Goal: Register for event/course

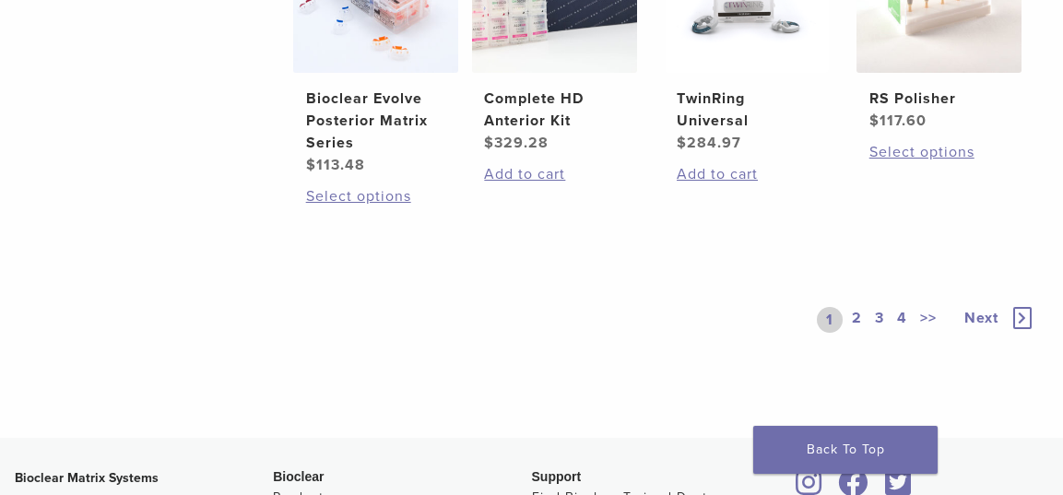
scroll to position [1474, 0]
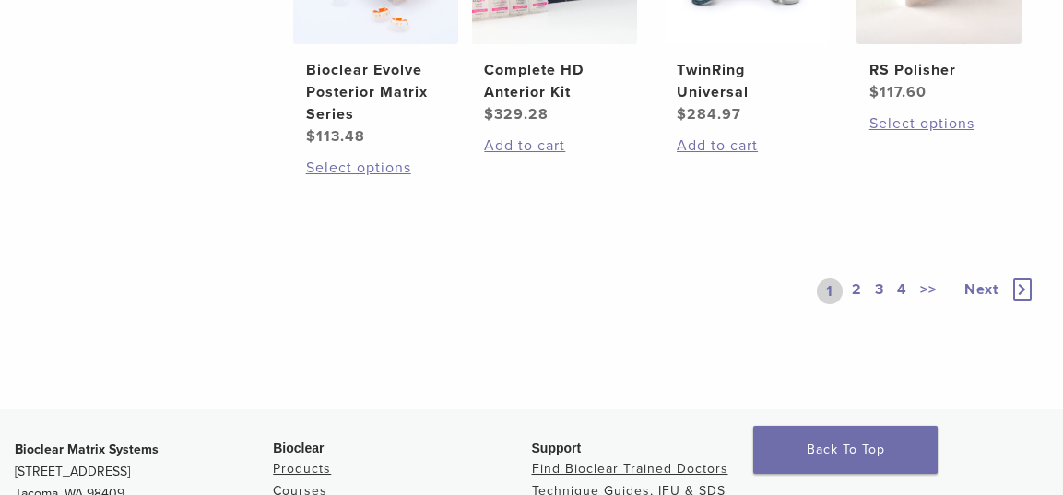
click at [857, 290] on link "2" at bounding box center [858, 292] width 18 height 26
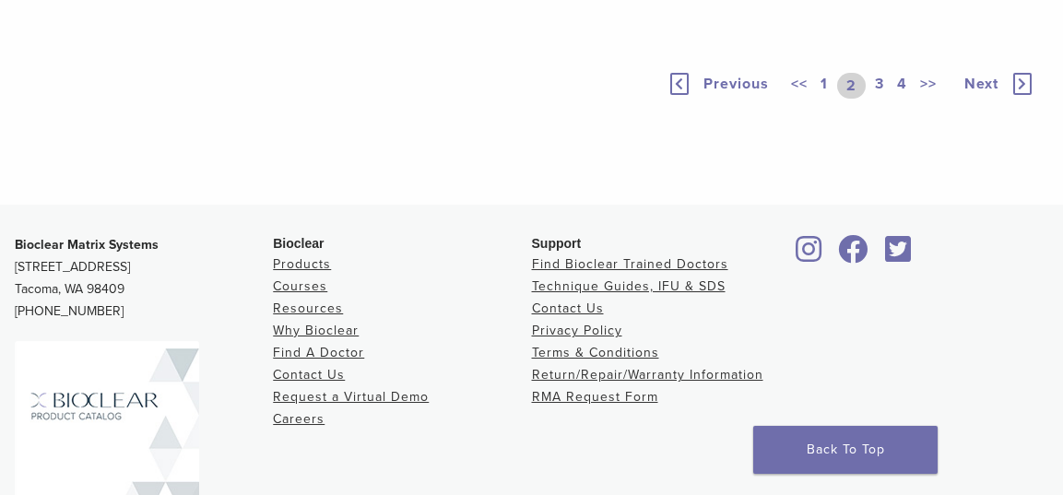
scroll to position [1382, 0]
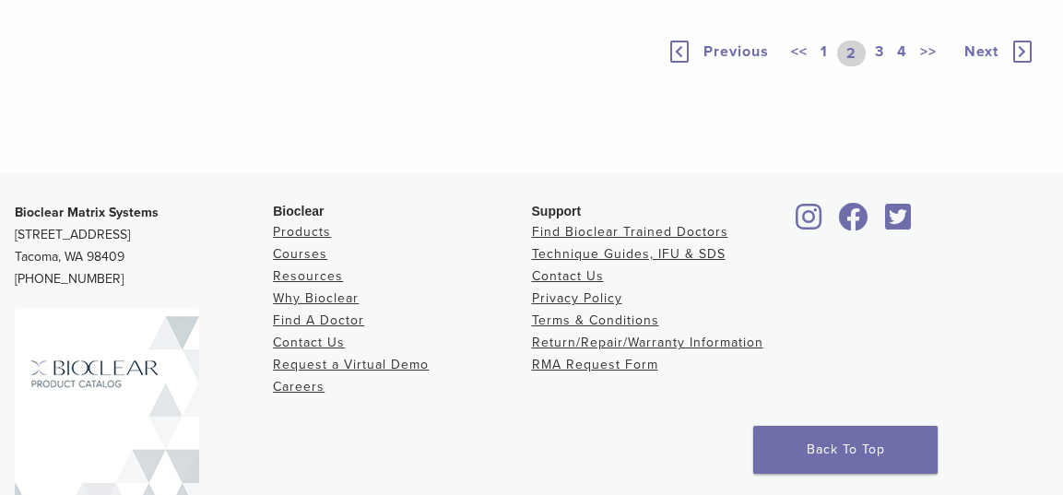
click at [881, 66] on link "3" at bounding box center [880, 54] width 17 height 26
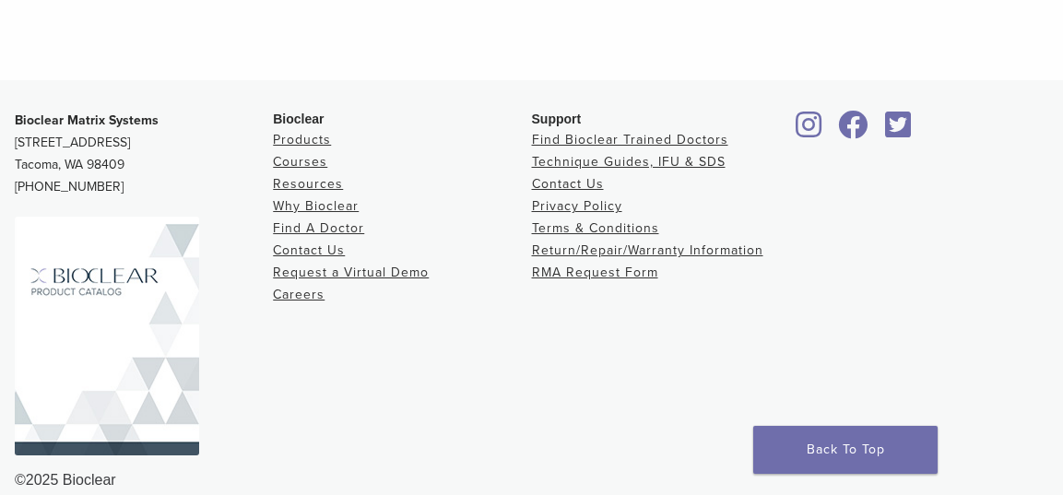
scroll to position [1382, 0]
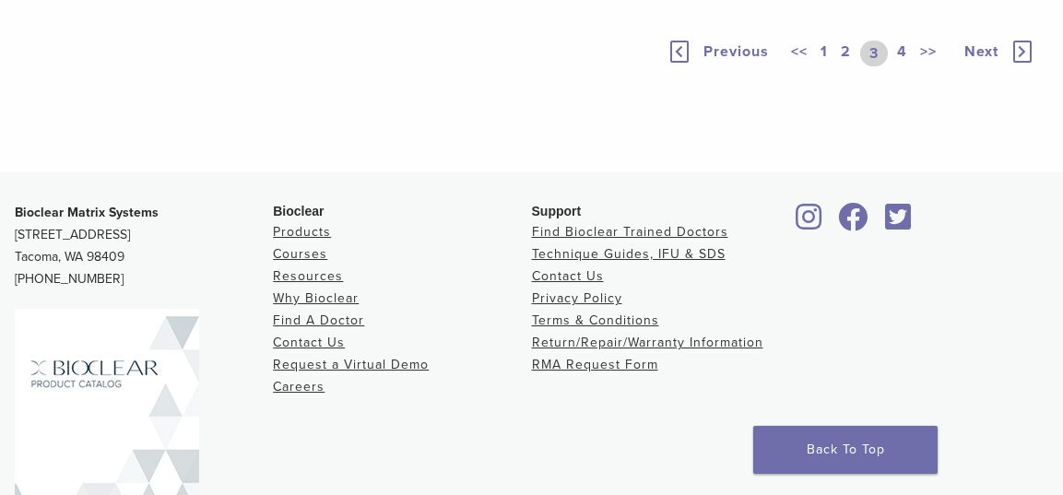
click at [897, 66] on link "4" at bounding box center [903, 54] width 18 height 26
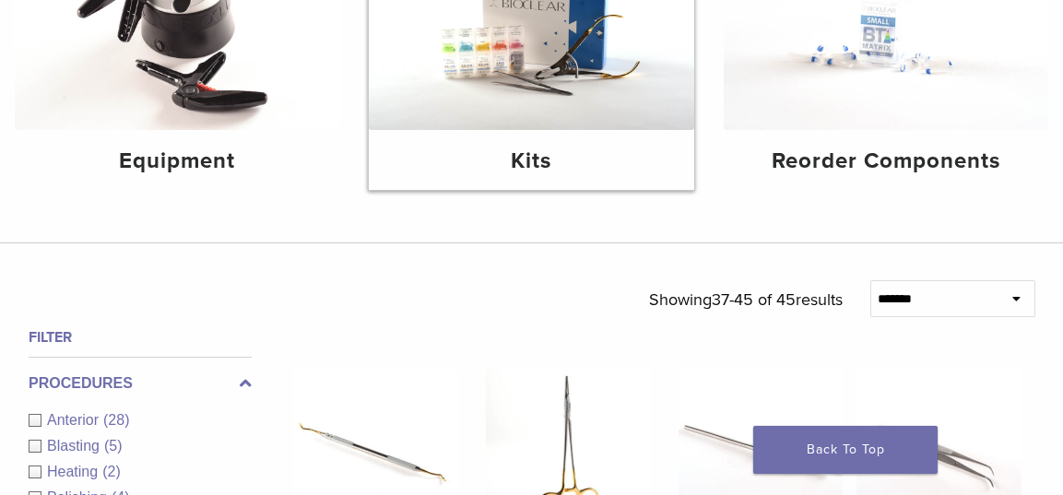
scroll to position [277, 0]
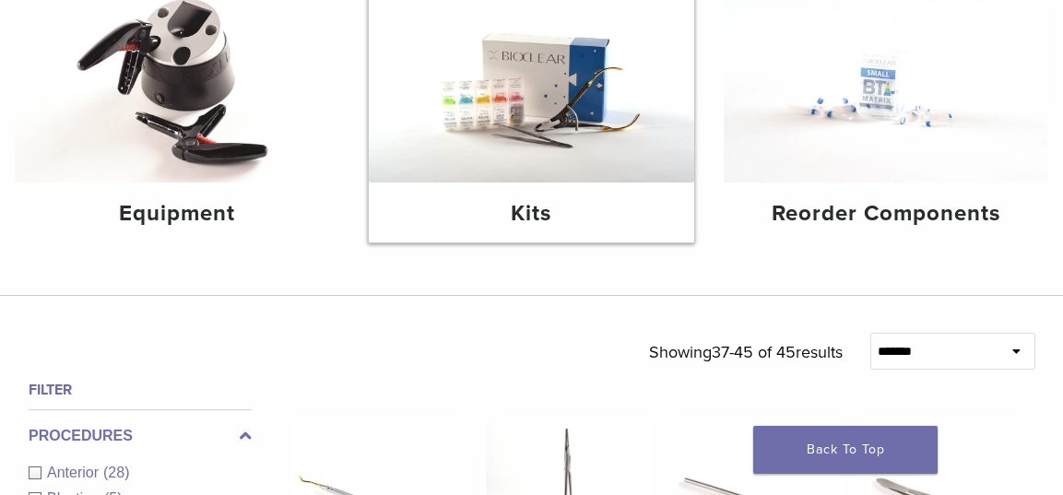
click at [547, 108] on img at bounding box center [531, 74] width 325 height 217
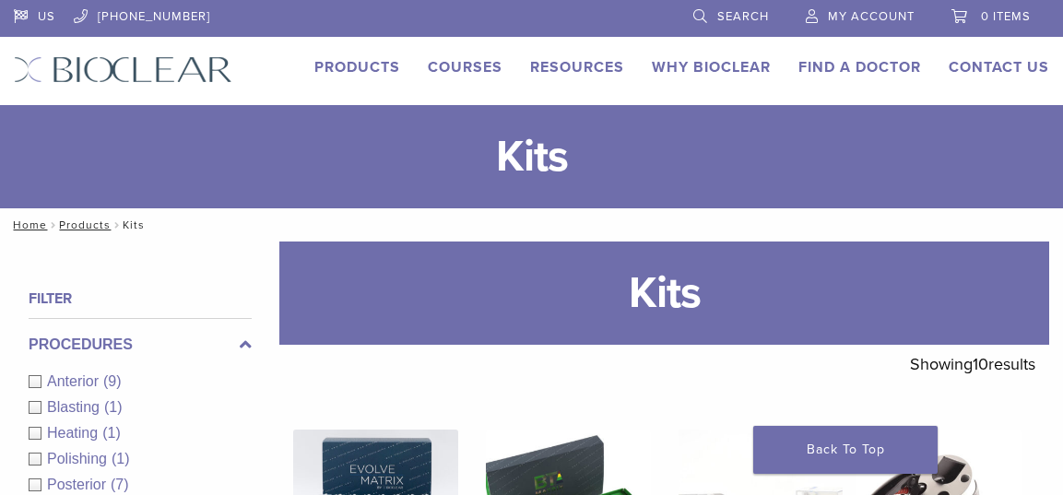
scroll to position [369, 0]
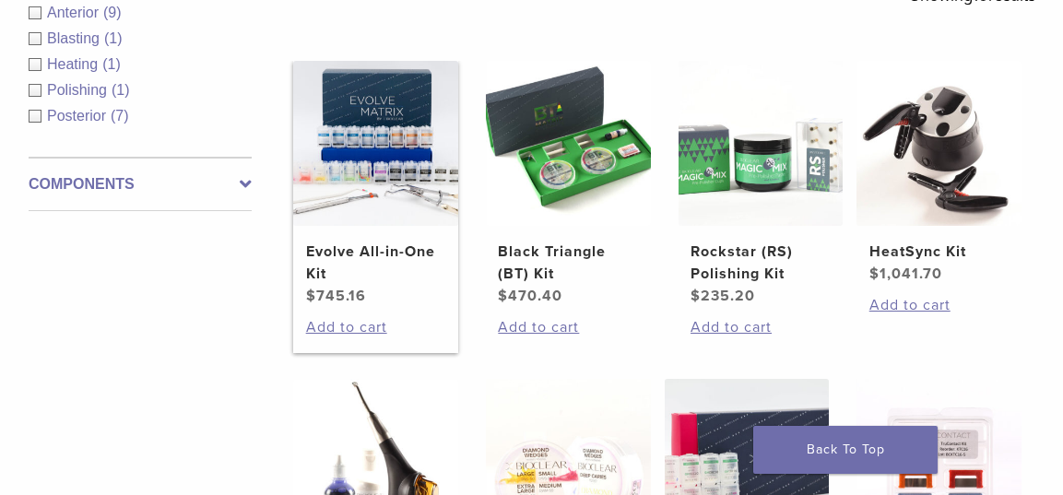
click at [405, 205] on img at bounding box center [375, 143] width 165 height 165
click at [603, 143] on img at bounding box center [568, 143] width 165 height 165
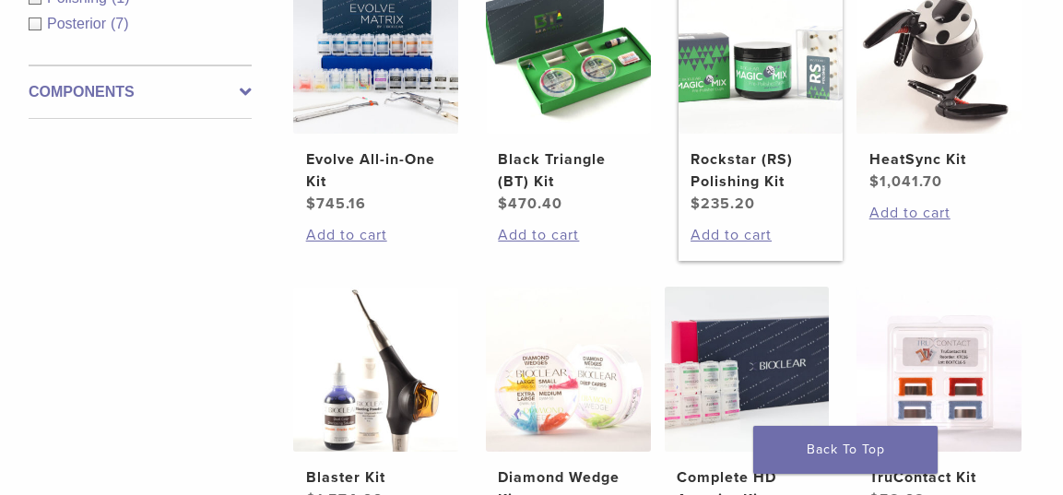
click at [748, 145] on link "Rockstar (RS) Polishing Kit $ 235.20" at bounding box center [761, 92] width 165 height 246
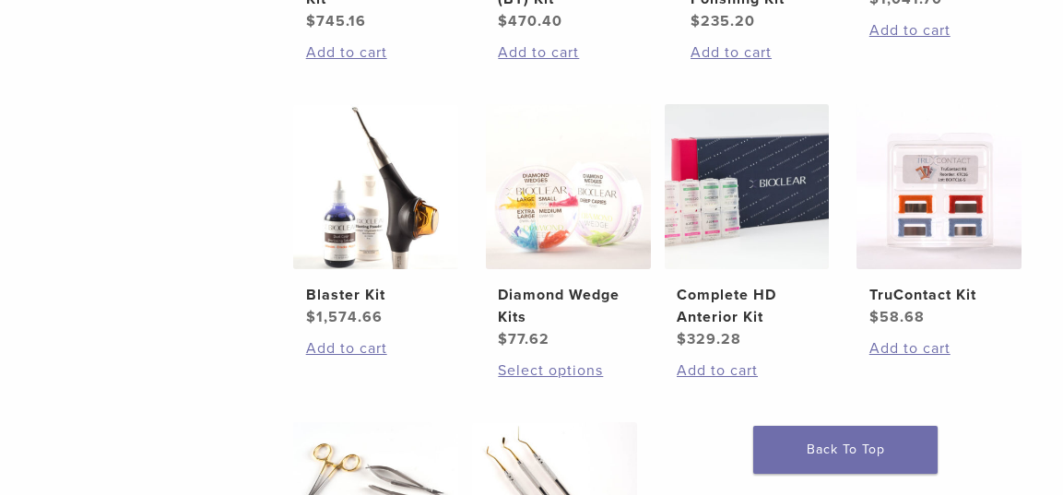
scroll to position [646, 0]
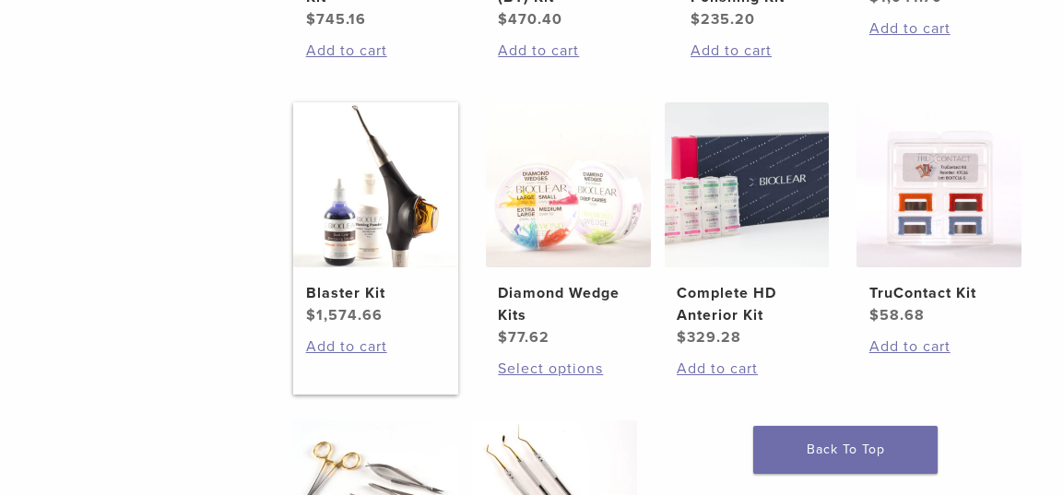
click at [350, 310] on bdi "$ 1,574.66" at bounding box center [344, 315] width 77 height 18
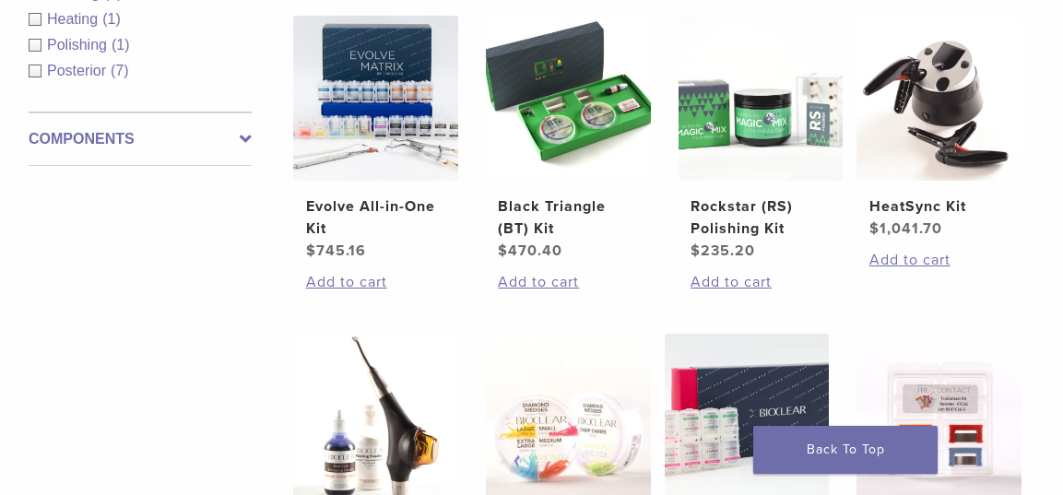
scroll to position [369, 0]
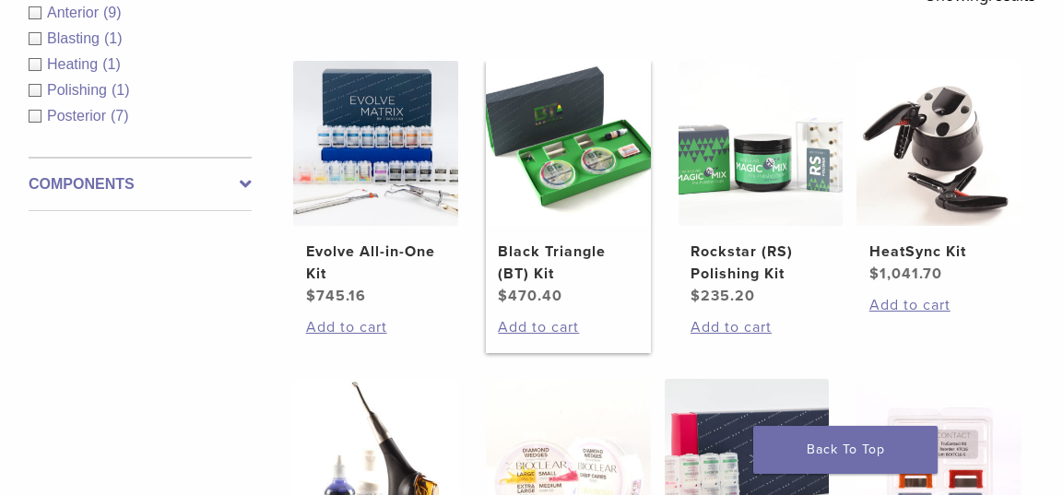
click at [544, 185] on img at bounding box center [568, 143] width 165 height 165
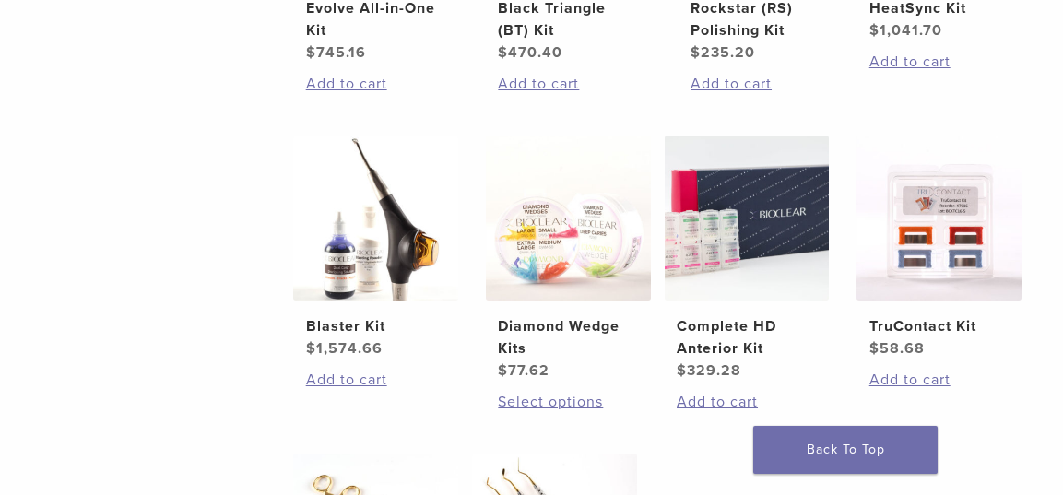
scroll to position [646, 0]
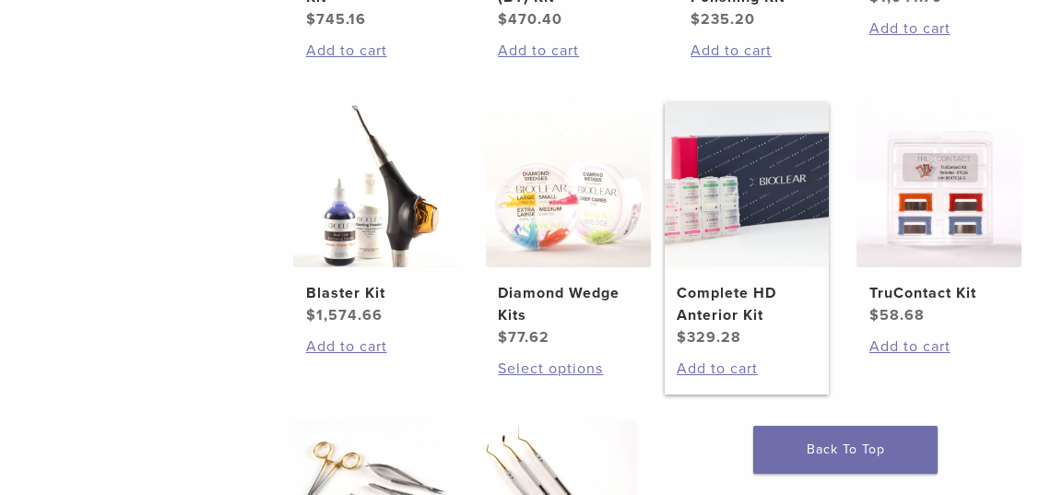
click at [777, 212] on img at bounding box center [747, 184] width 165 height 165
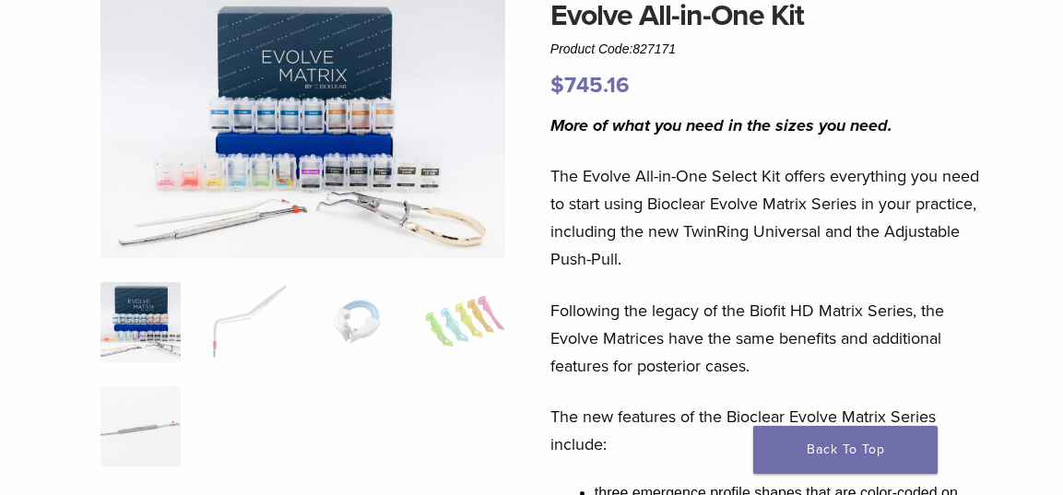
scroll to position [184, 0]
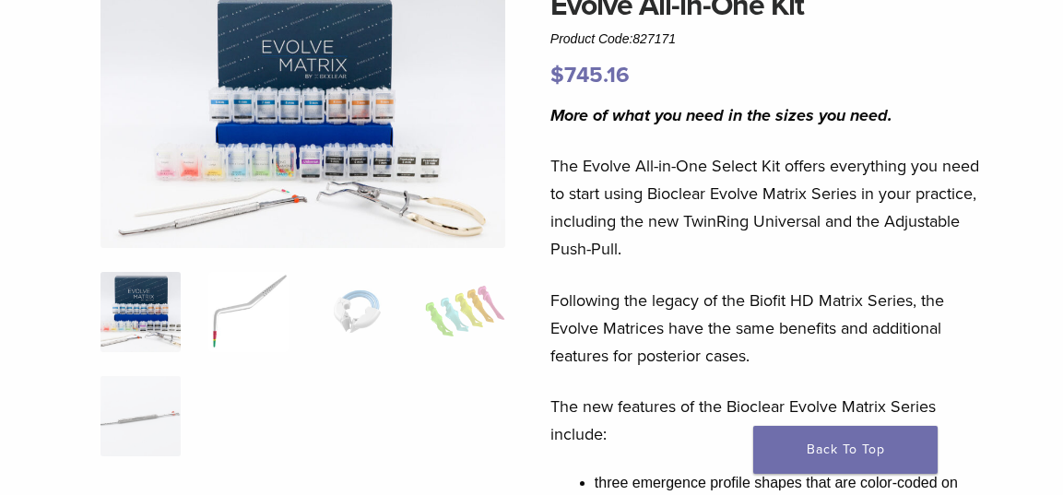
click at [253, 301] on img at bounding box center [248, 312] width 80 height 80
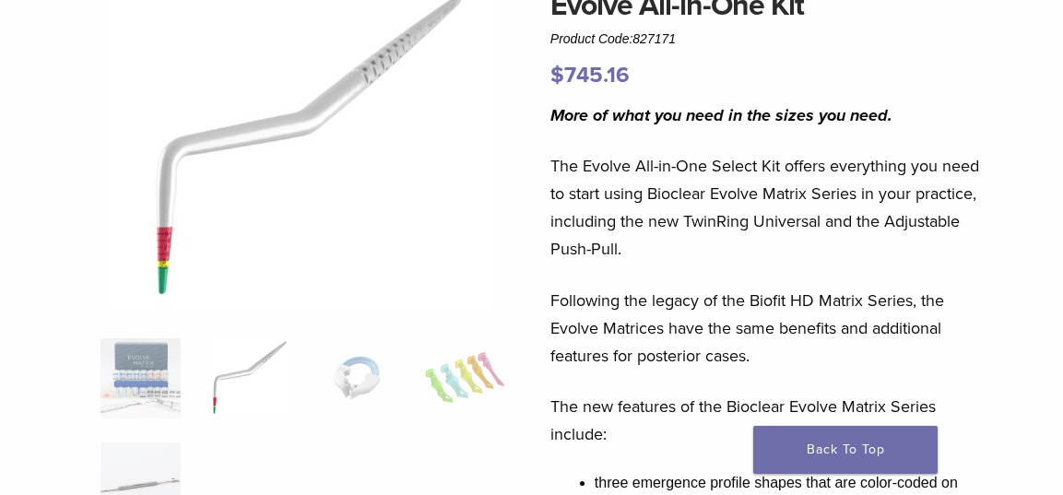
click at [402, 391] on ol at bounding box center [303, 443] width 433 height 208
click at [379, 381] on img at bounding box center [356, 379] width 80 height 80
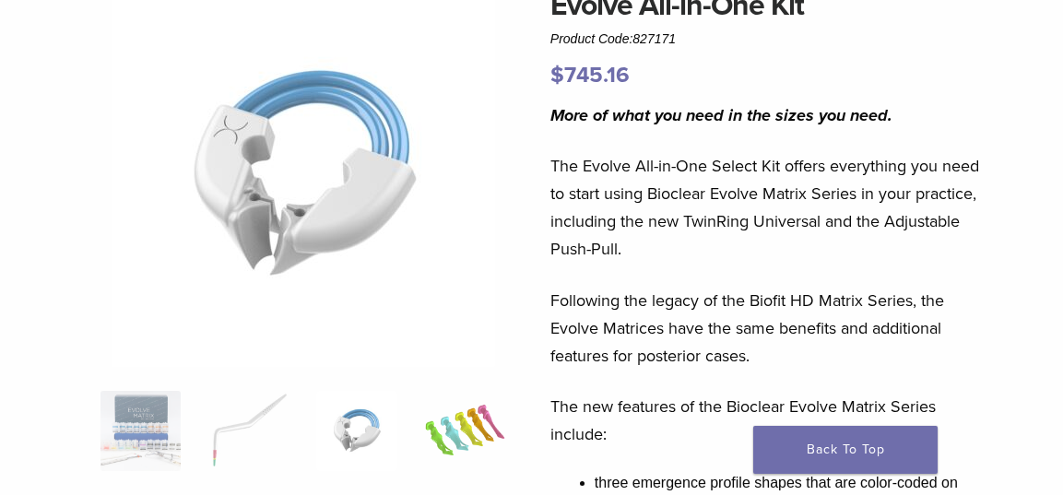
click at [466, 430] on img at bounding box center [465, 431] width 80 height 80
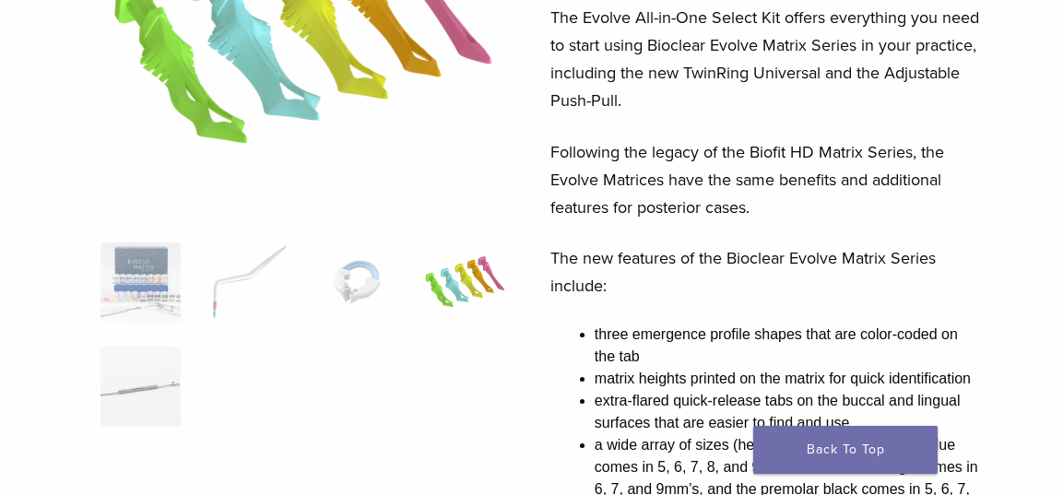
scroll to position [369, 0]
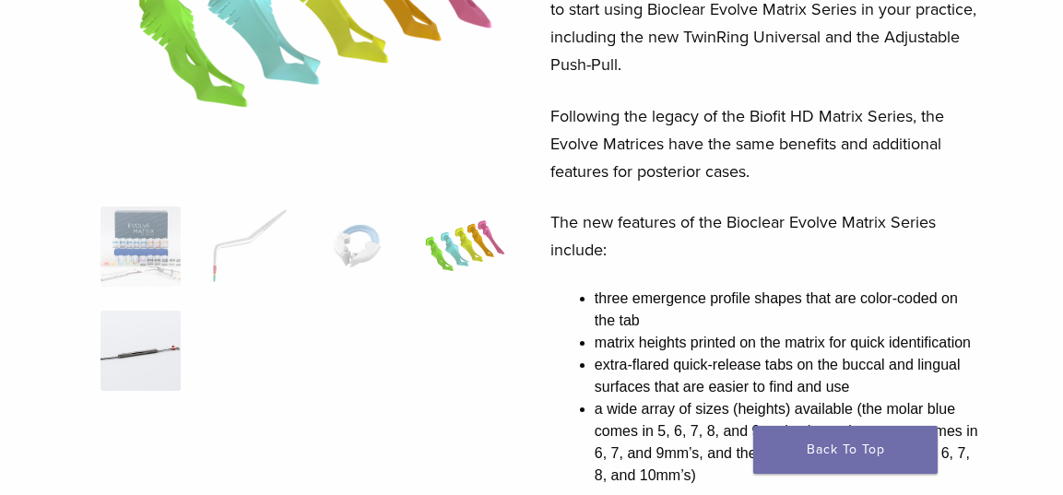
click at [119, 333] on img at bounding box center [141, 351] width 80 height 80
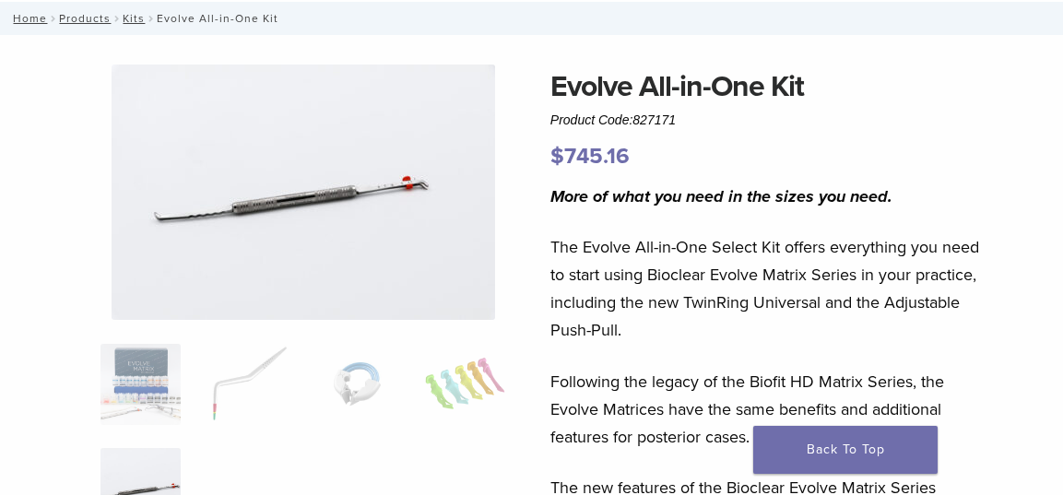
scroll to position [92, 0]
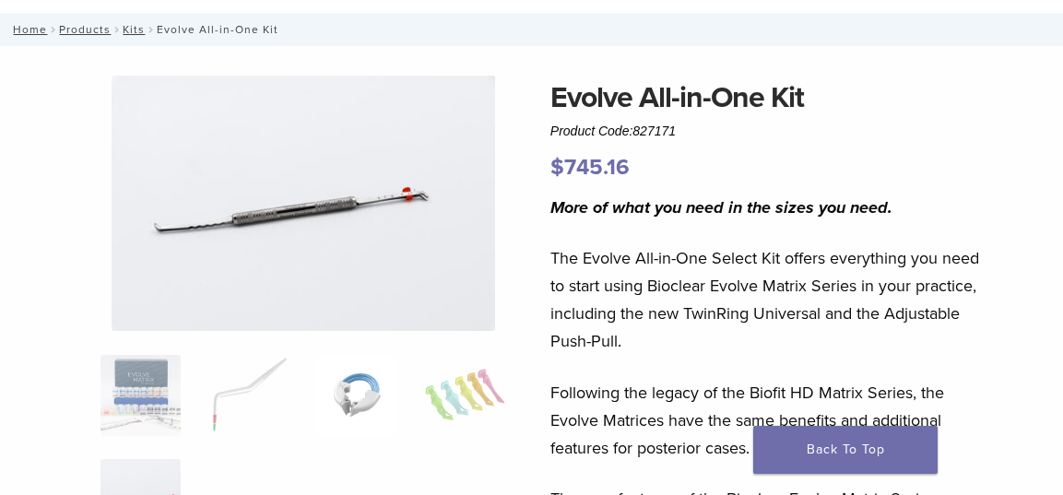
click at [359, 406] on img at bounding box center [356, 395] width 80 height 80
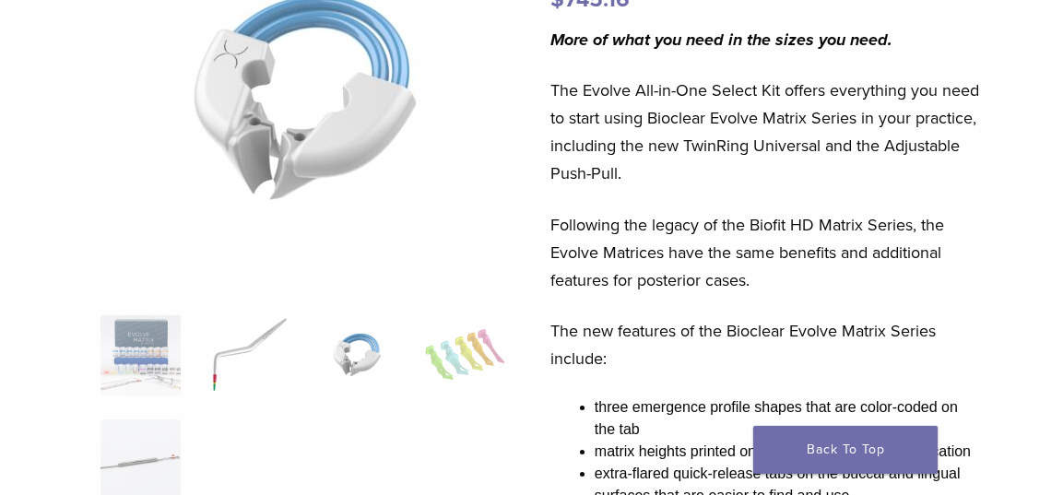
scroll to position [277, 0]
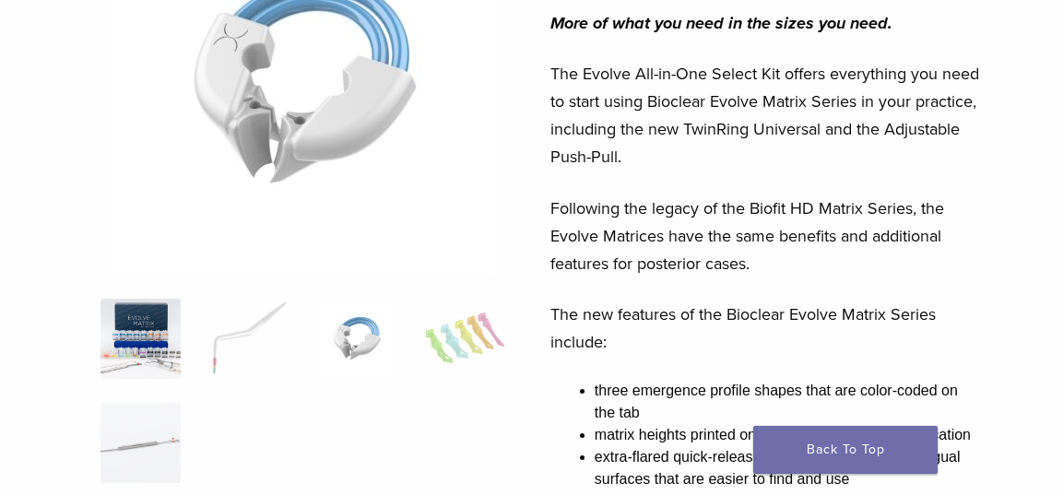
click at [151, 313] on img at bounding box center [141, 339] width 80 height 80
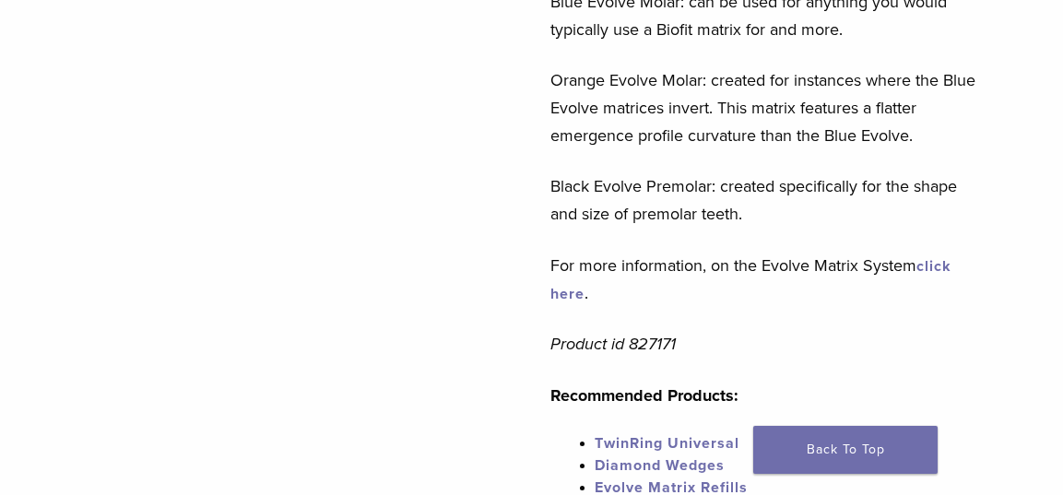
scroll to position [922, 0]
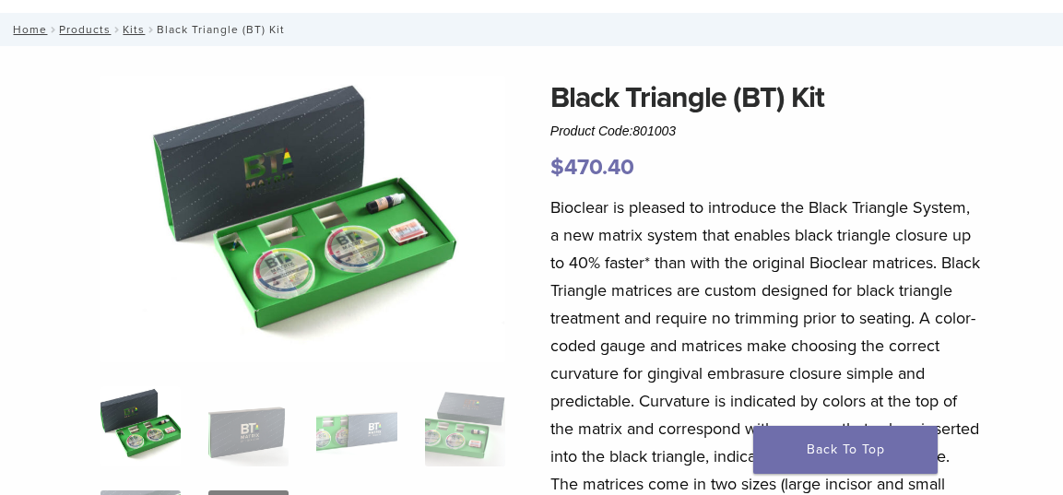
scroll to position [184, 0]
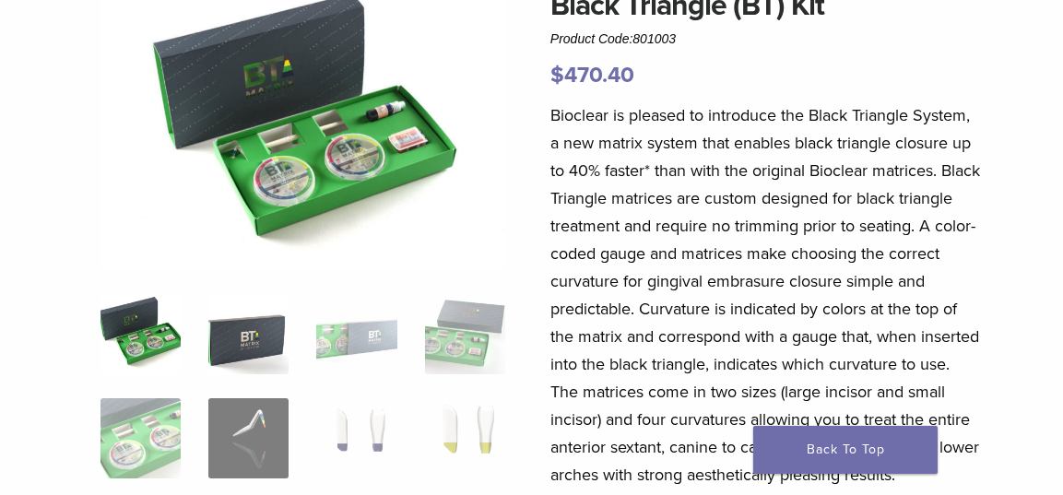
click at [287, 324] on img at bounding box center [248, 334] width 80 height 80
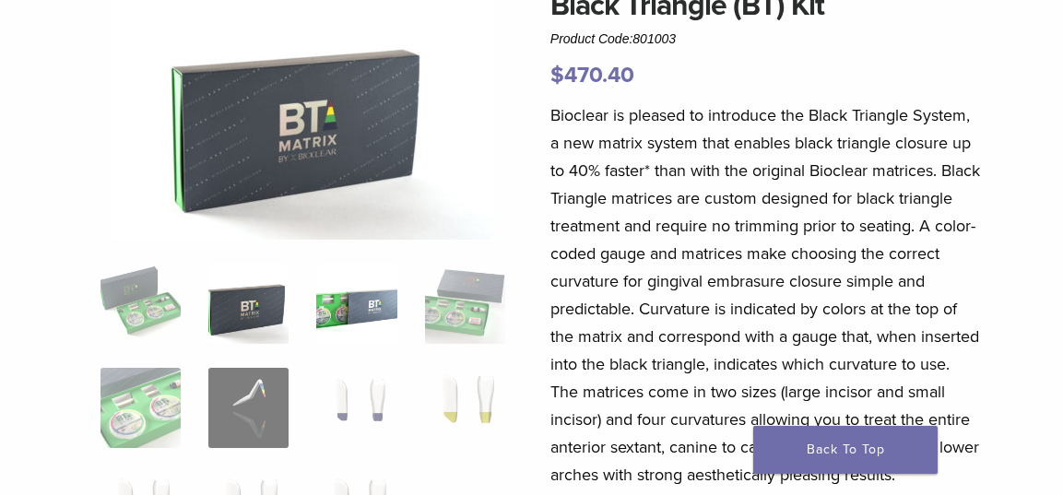
click at [361, 299] on img at bounding box center [356, 304] width 80 height 80
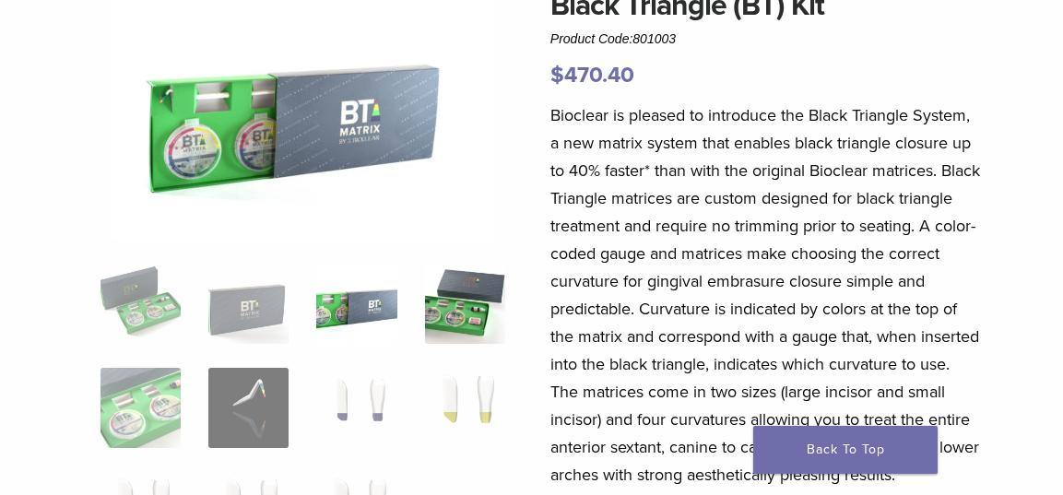
click at [456, 305] on img at bounding box center [465, 304] width 80 height 80
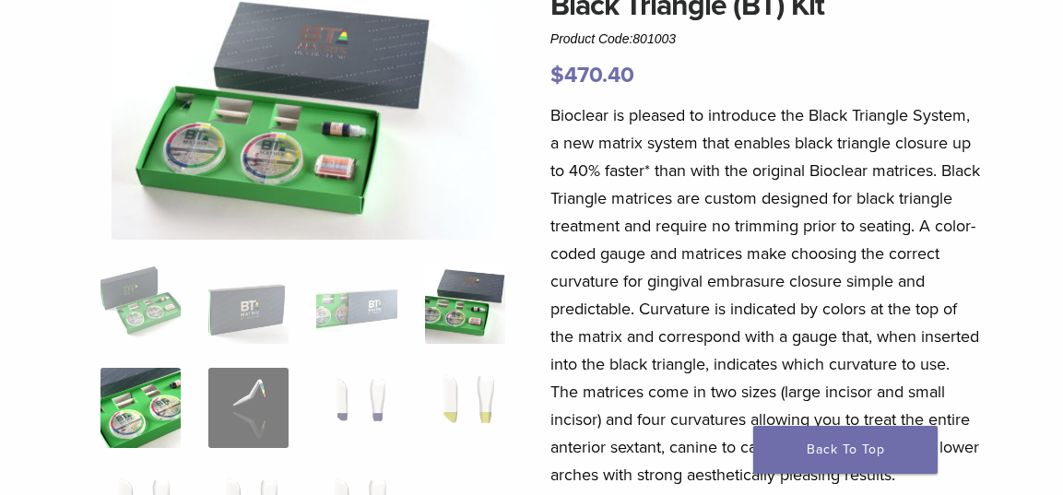
click at [129, 370] on img at bounding box center [141, 408] width 80 height 80
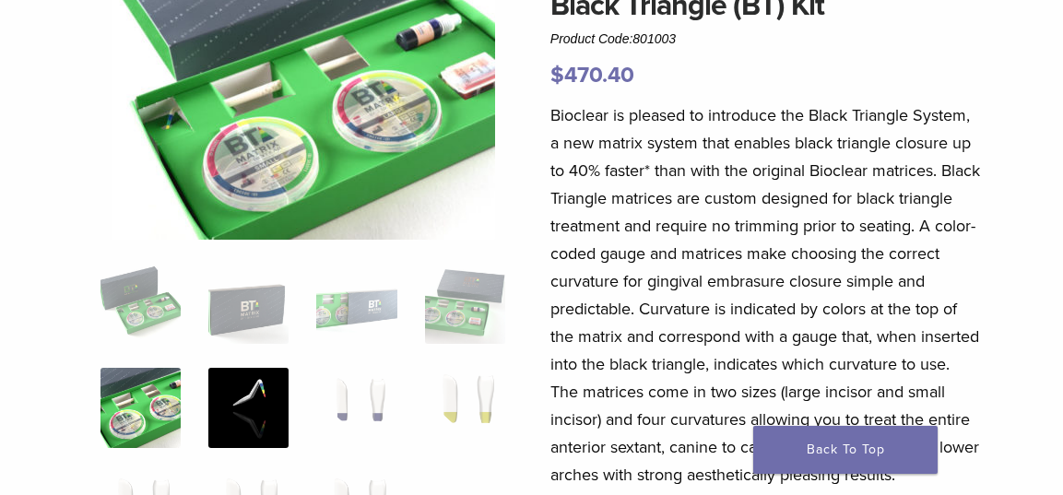
click at [248, 398] on img at bounding box center [248, 408] width 80 height 80
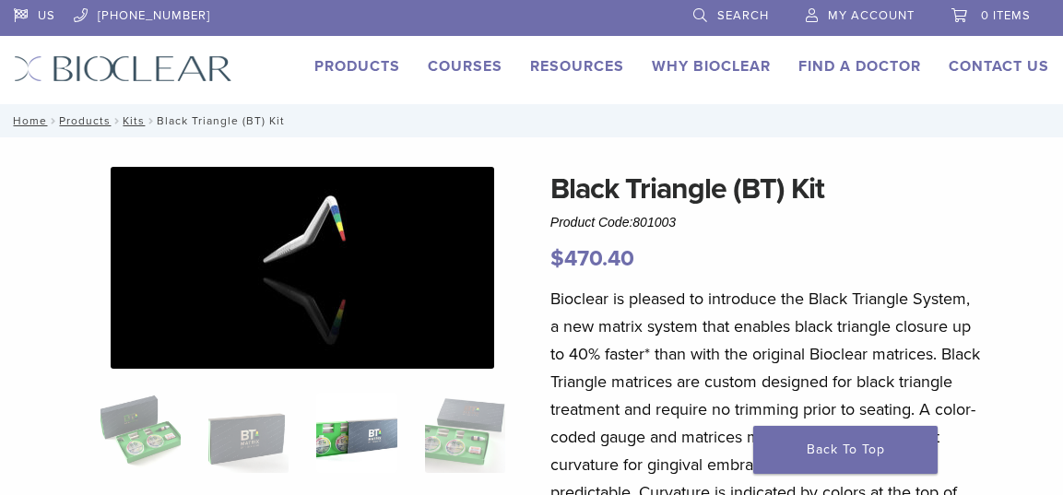
scroll to position [92, 0]
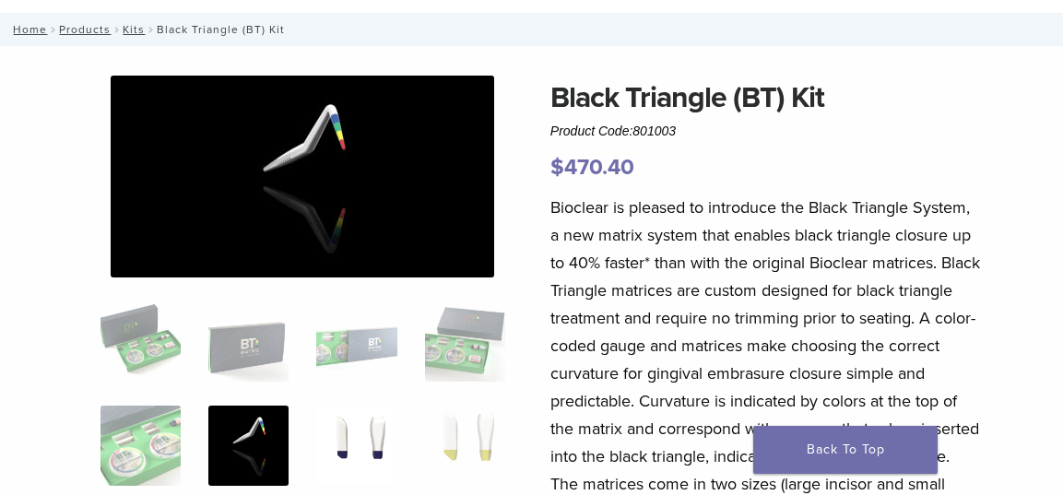
click at [362, 429] on img at bounding box center [356, 446] width 80 height 80
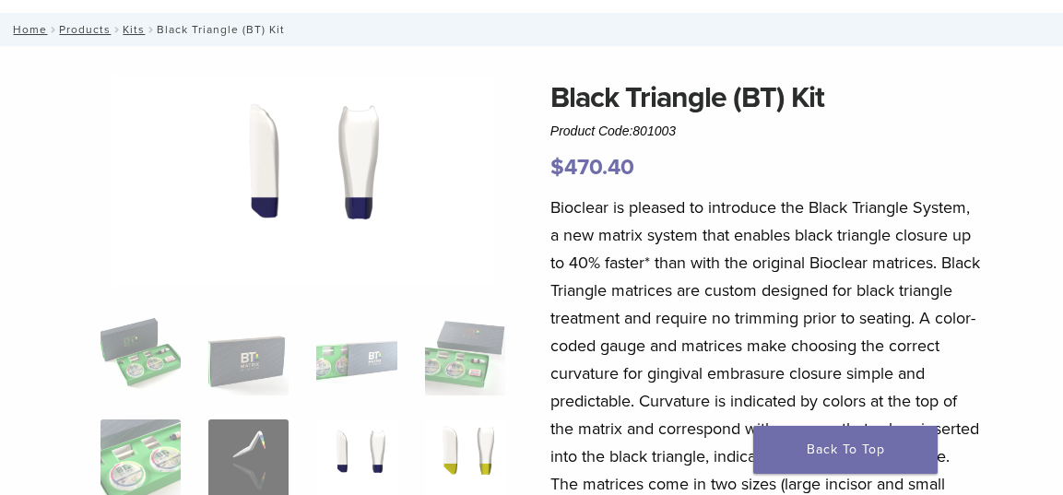
click at [477, 457] on img at bounding box center [465, 460] width 80 height 80
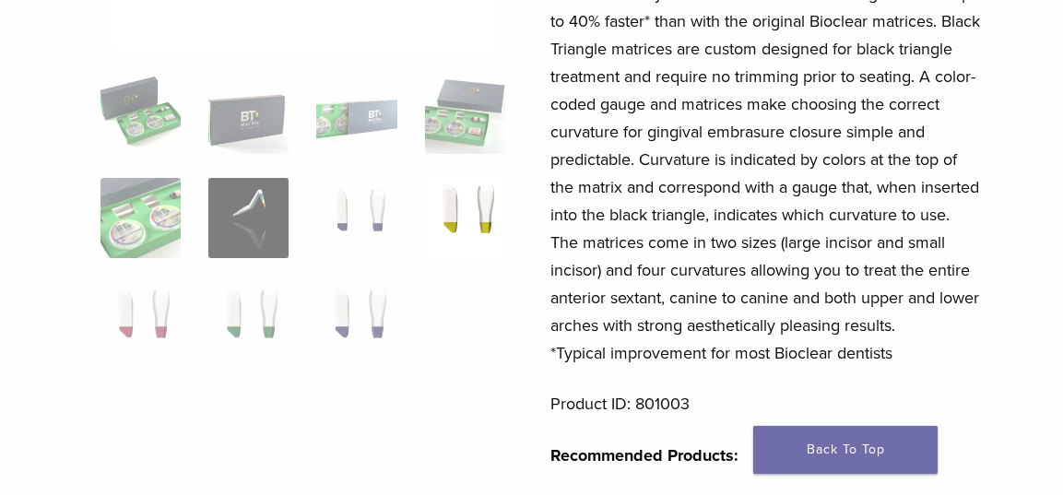
scroll to position [369, 0]
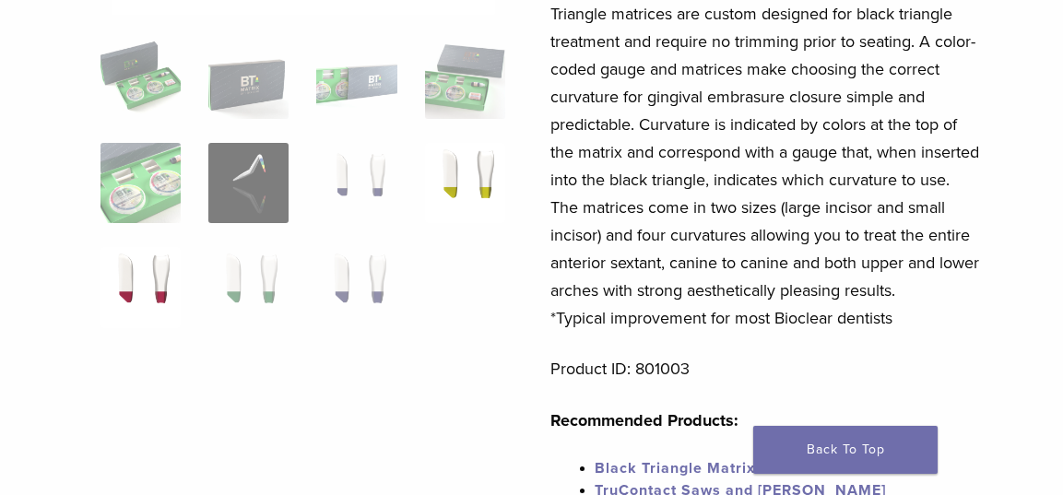
click at [180, 267] on img at bounding box center [141, 287] width 80 height 80
click at [271, 285] on img at bounding box center [248, 287] width 80 height 80
click at [342, 302] on img at bounding box center [356, 287] width 80 height 80
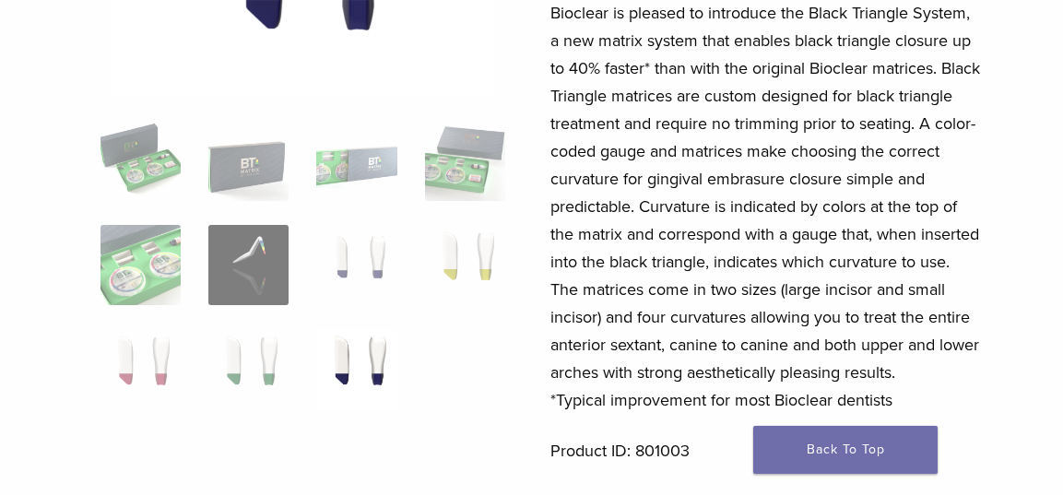
scroll to position [277, 0]
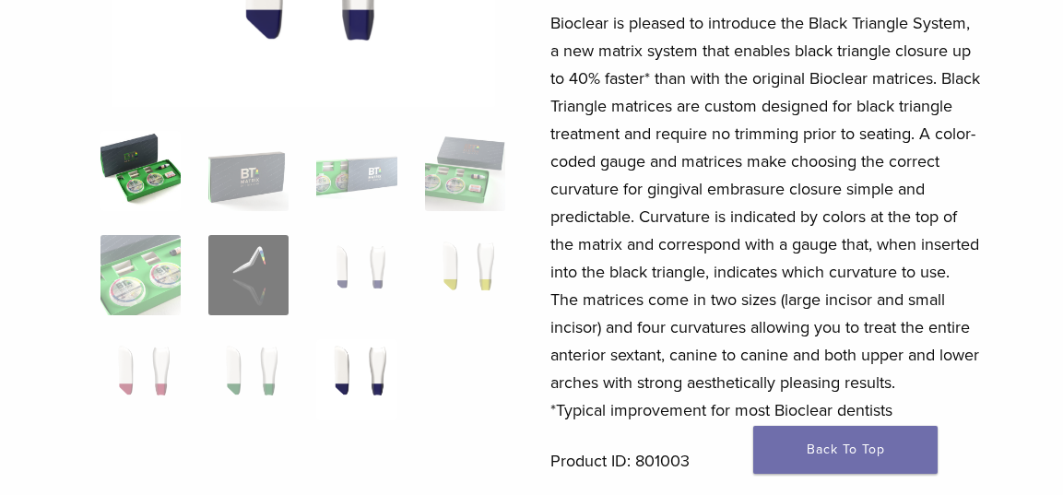
click at [160, 168] on img at bounding box center [141, 171] width 80 height 80
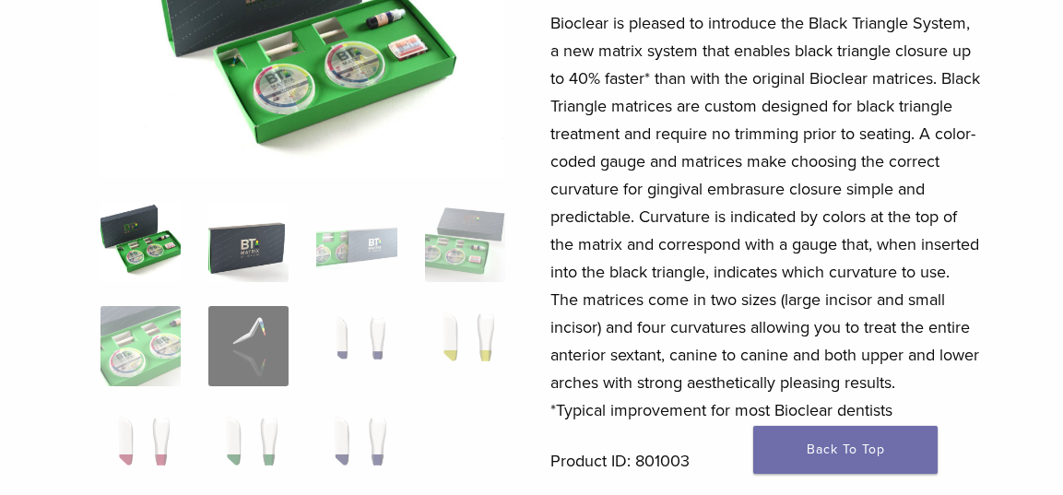
click at [267, 265] on img at bounding box center [248, 242] width 80 height 80
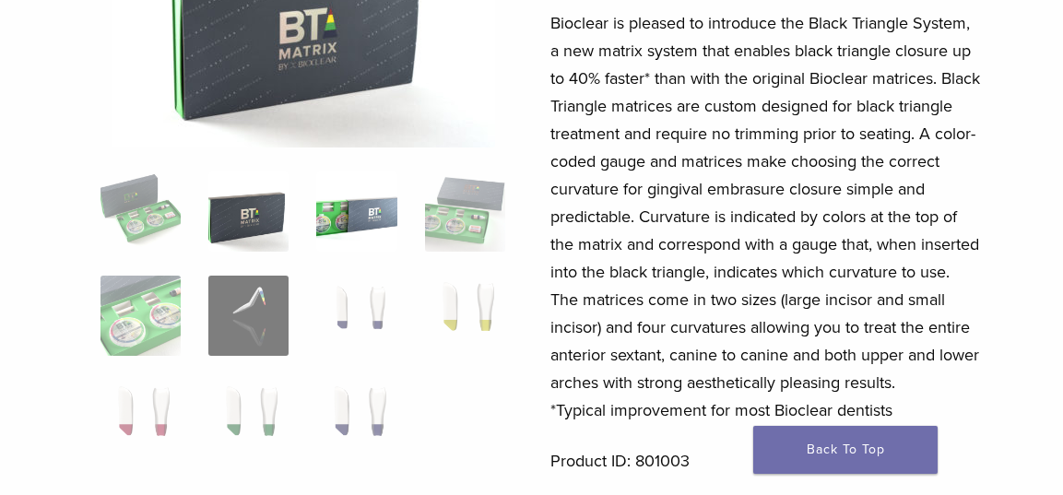
click at [352, 219] on img at bounding box center [356, 212] width 80 height 80
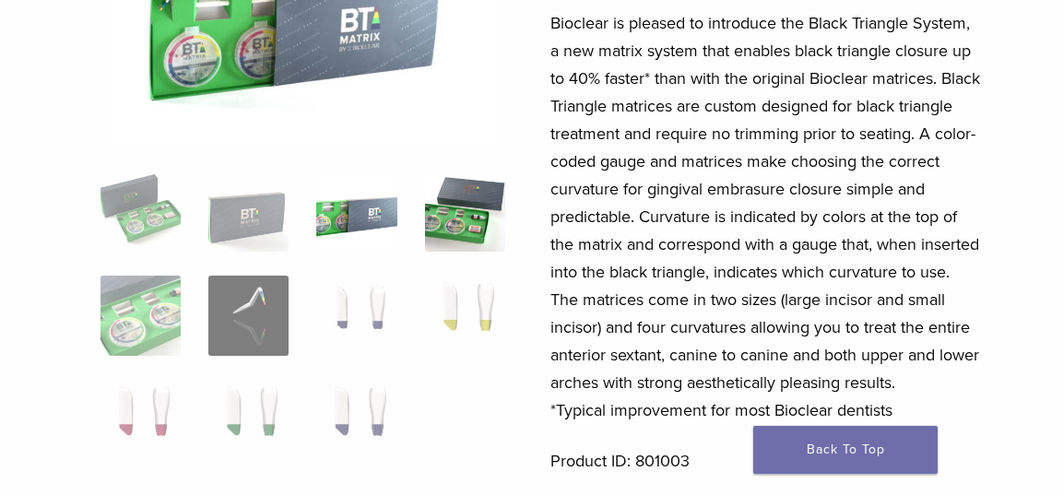
click at [456, 210] on img at bounding box center [465, 212] width 80 height 80
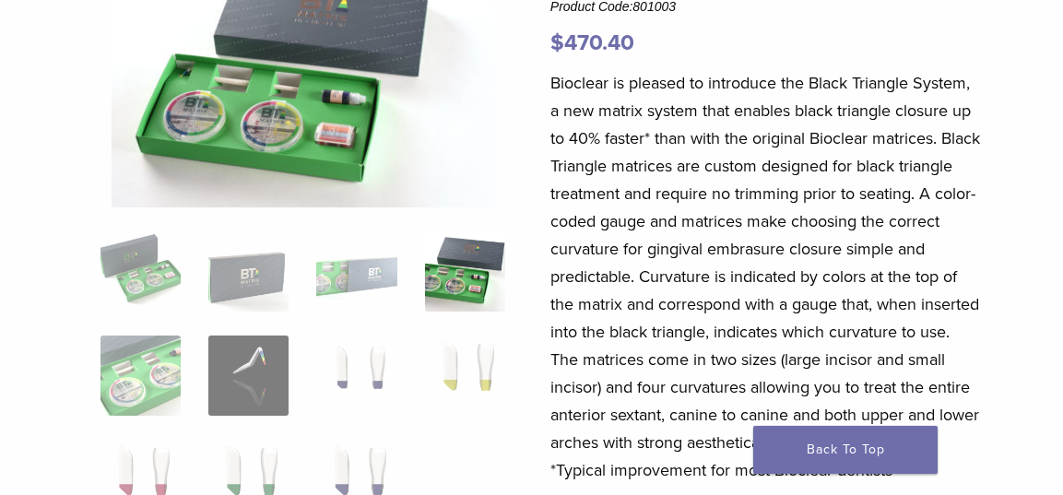
scroll to position [184, 0]
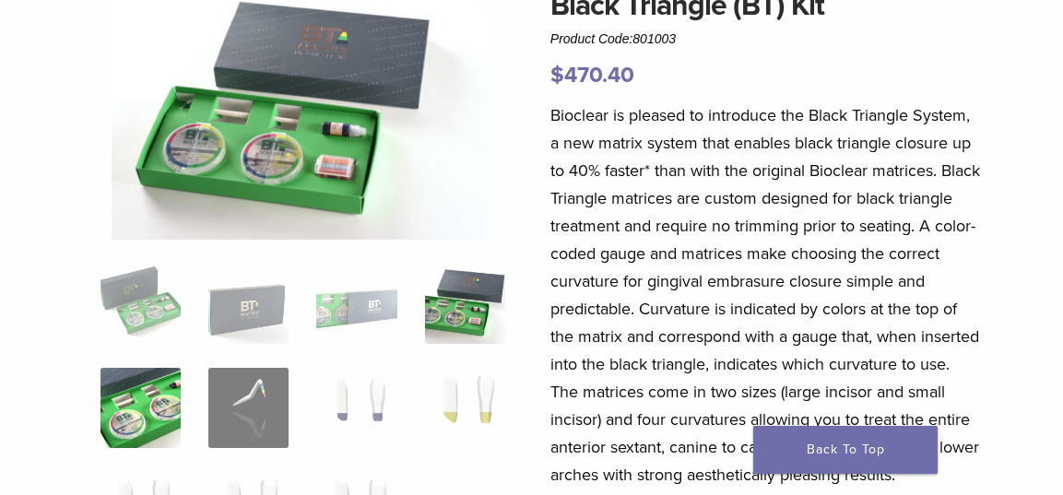
click at [171, 376] on img at bounding box center [141, 408] width 80 height 80
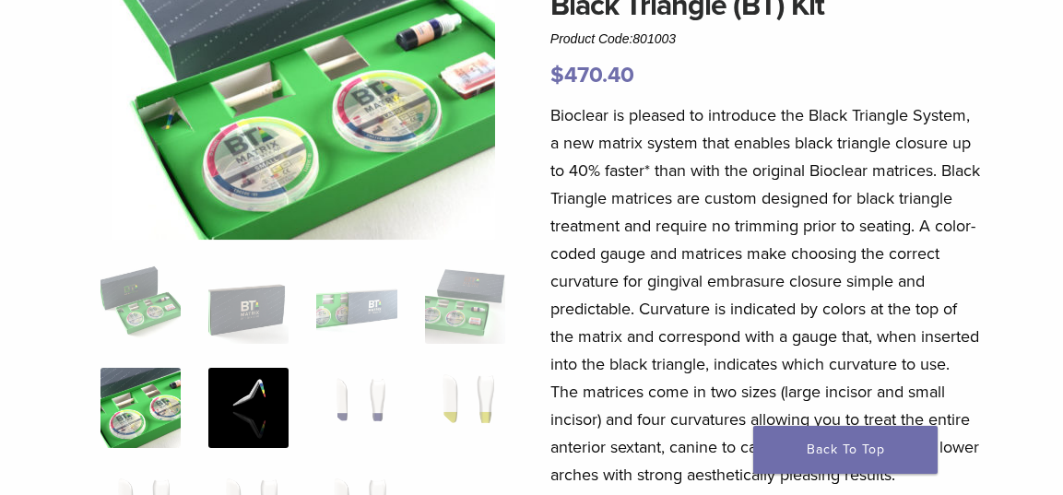
click at [256, 378] on img at bounding box center [248, 408] width 80 height 80
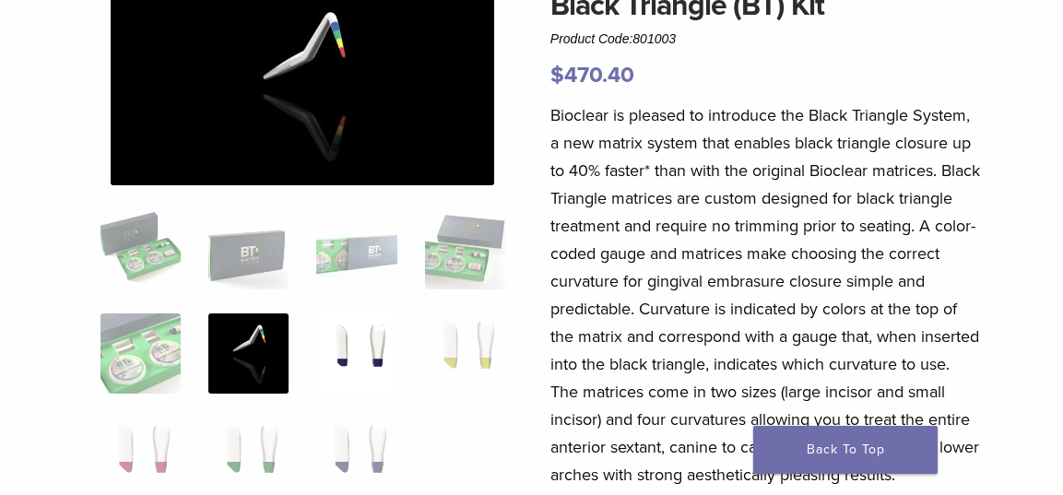
click at [378, 339] on img at bounding box center [356, 354] width 80 height 80
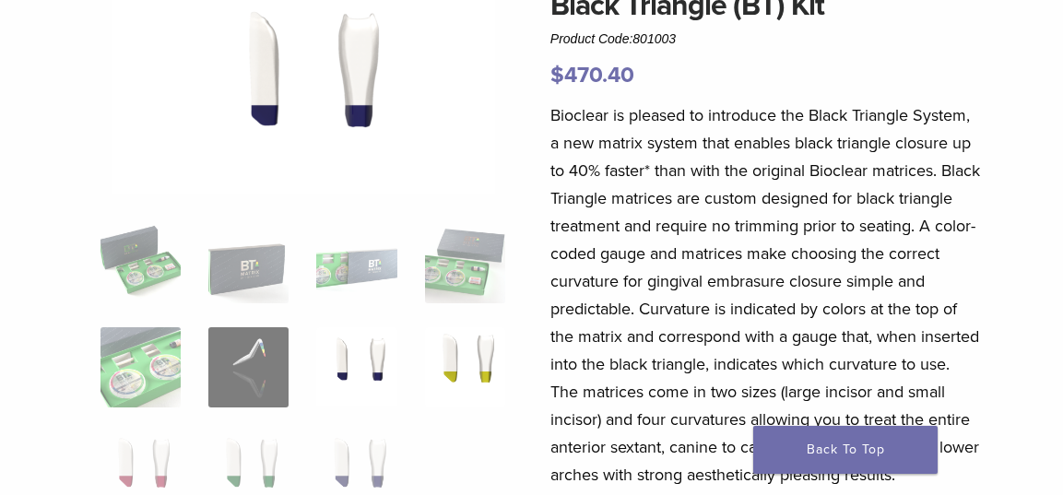
click at [492, 361] on img at bounding box center [465, 367] width 80 height 80
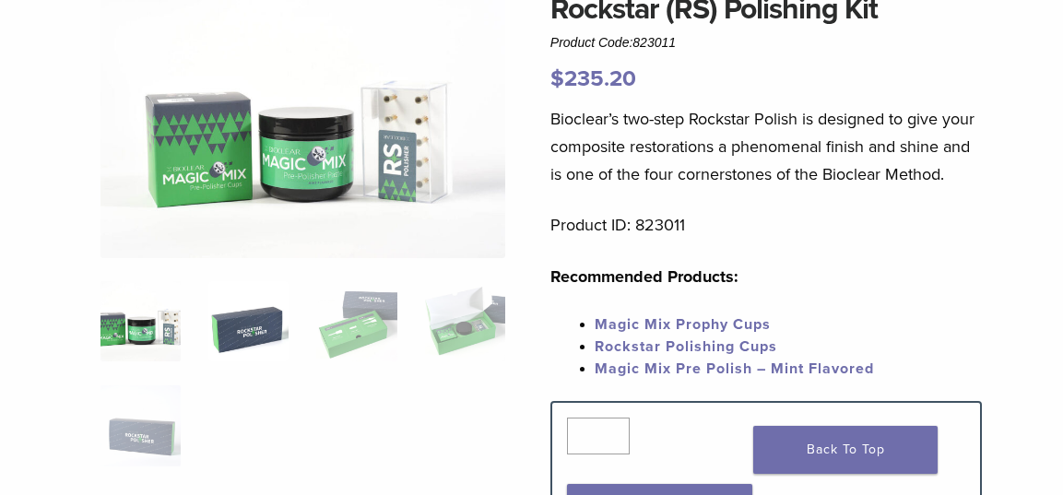
scroll to position [184, 0]
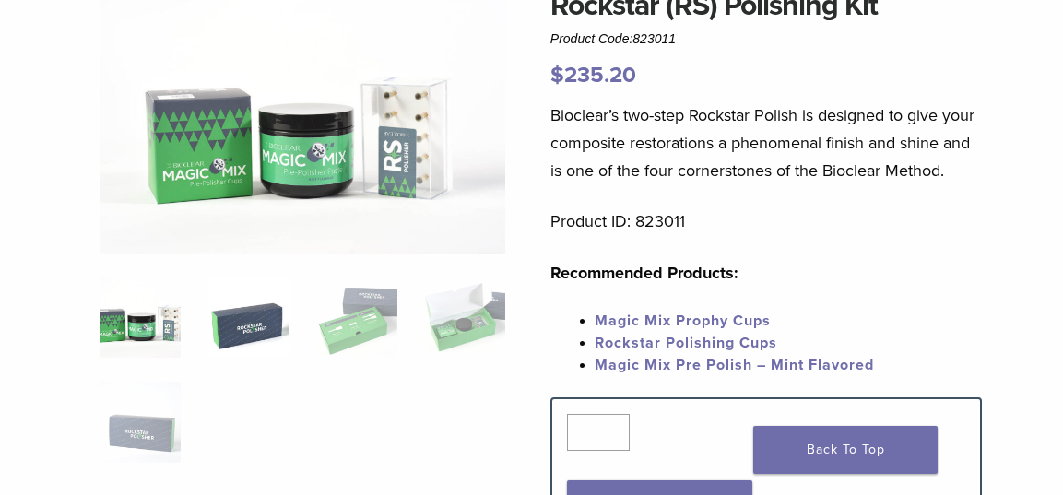
click at [224, 307] on img at bounding box center [248, 318] width 80 height 80
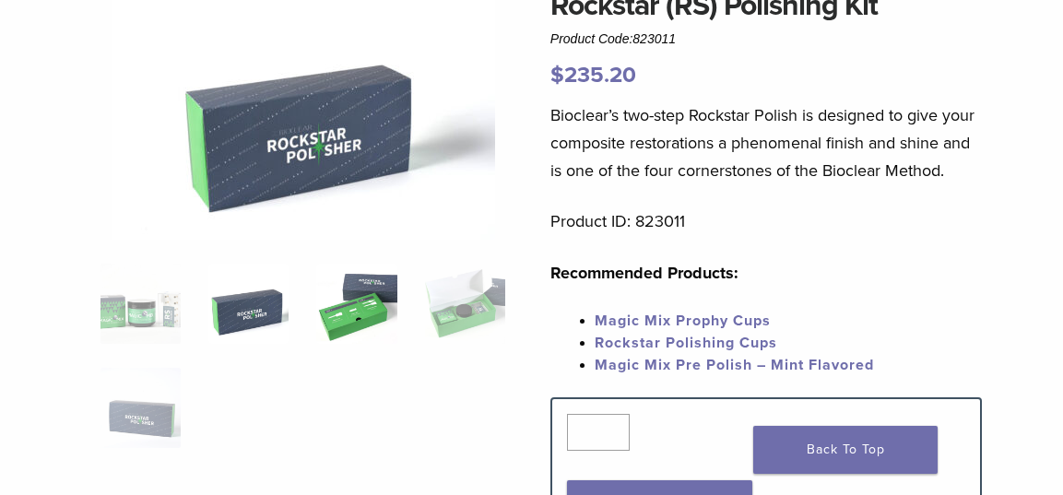
click at [347, 309] on img at bounding box center [356, 304] width 80 height 80
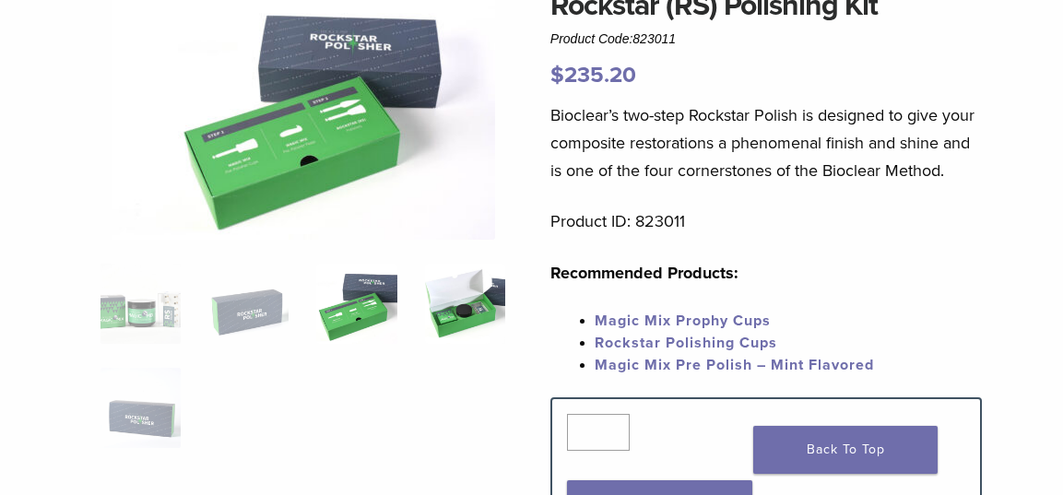
click at [434, 306] on img at bounding box center [465, 304] width 80 height 80
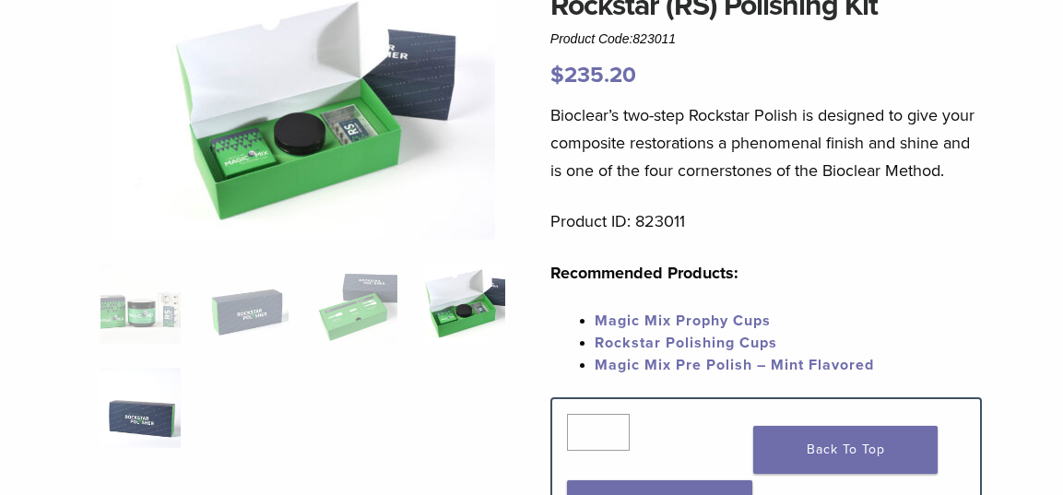
click at [172, 409] on img at bounding box center [141, 408] width 80 height 80
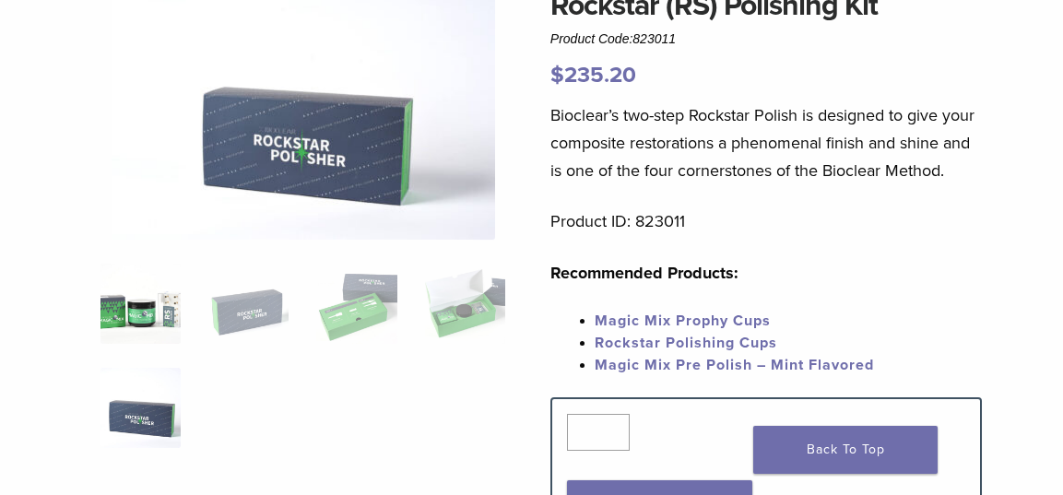
click at [161, 303] on img at bounding box center [141, 304] width 80 height 80
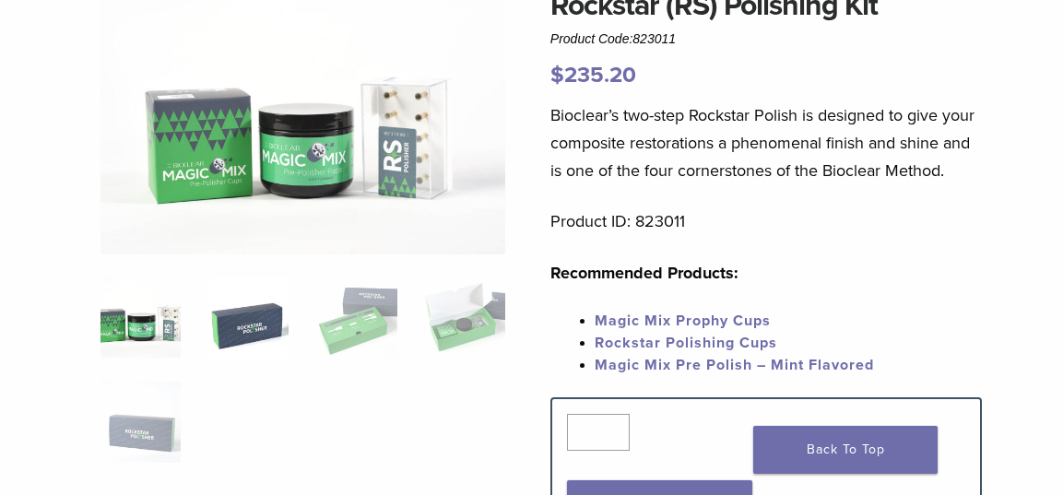
click at [255, 314] on img at bounding box center [248, 318] width 80 height 80
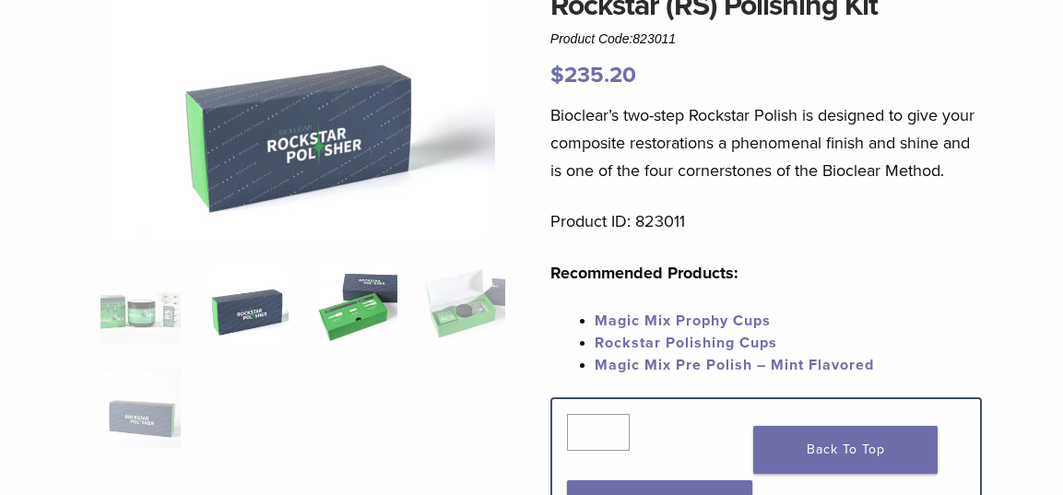
click at [341, 297] on img at bounding box center [356, 304] width 80 height 80
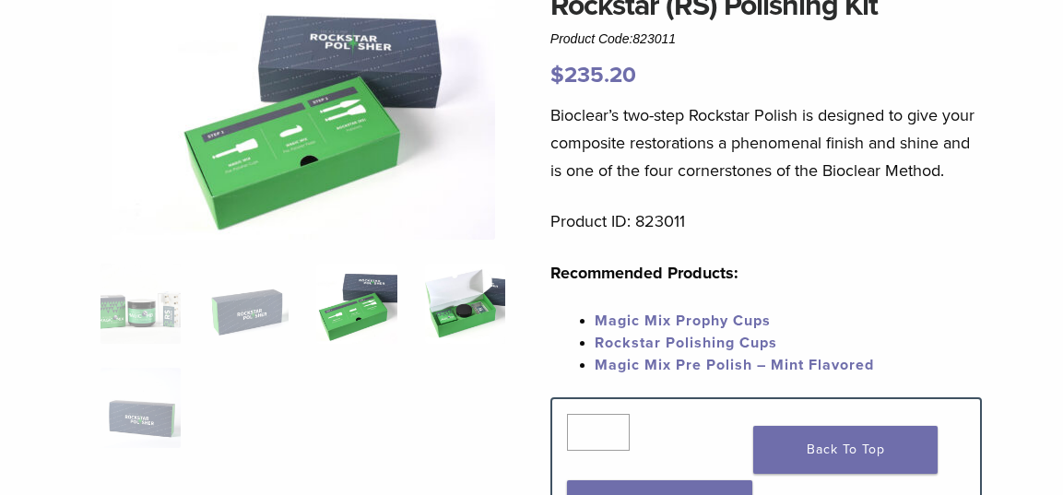
click at [475, 305] on img at bounding box center [465, 304] width 80 height 80
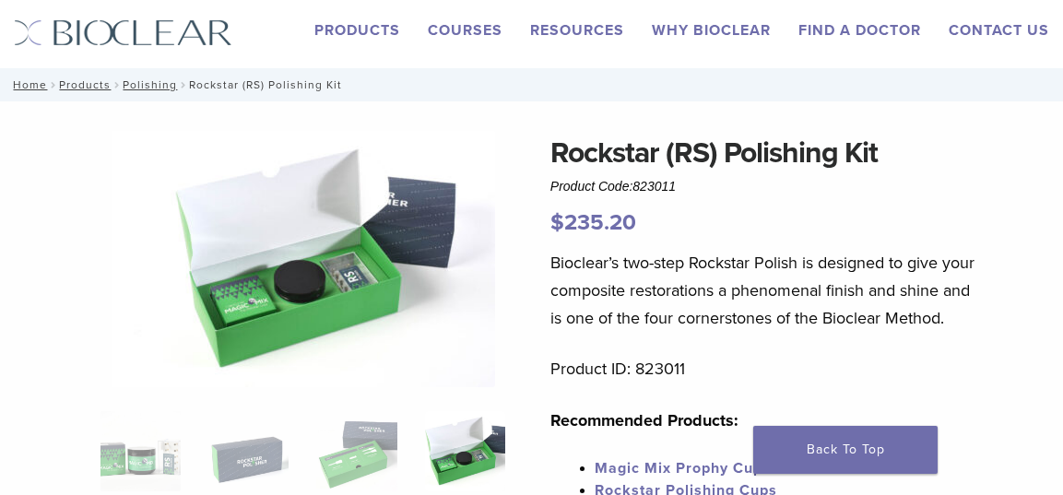
scroll to position [0, 0]
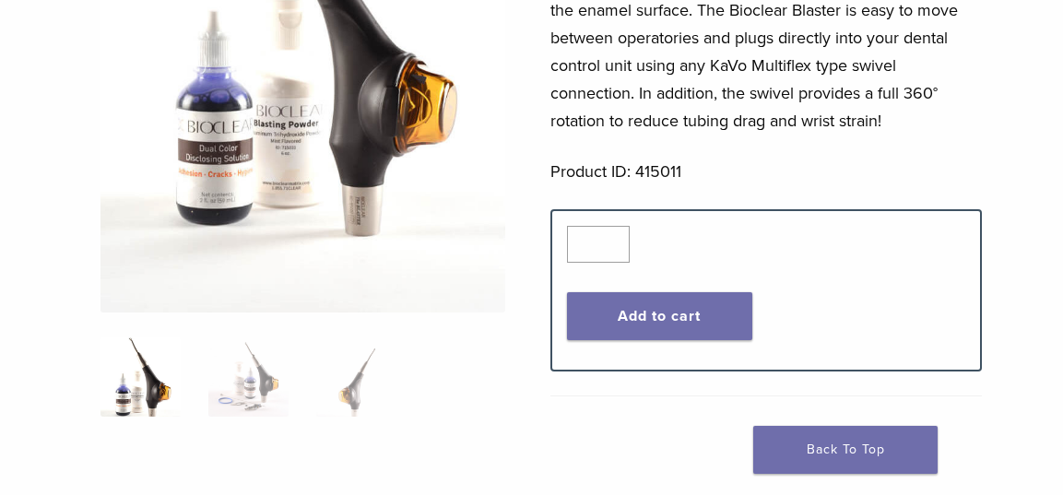
scroll to position [461, 0]
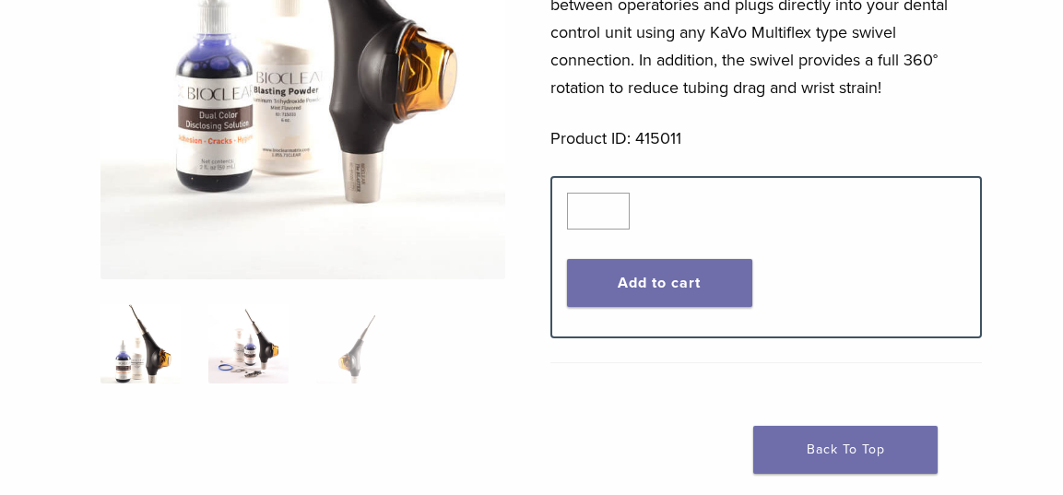
click at [214, 357] on img at bounding box center [248, 343] width 80 height 80
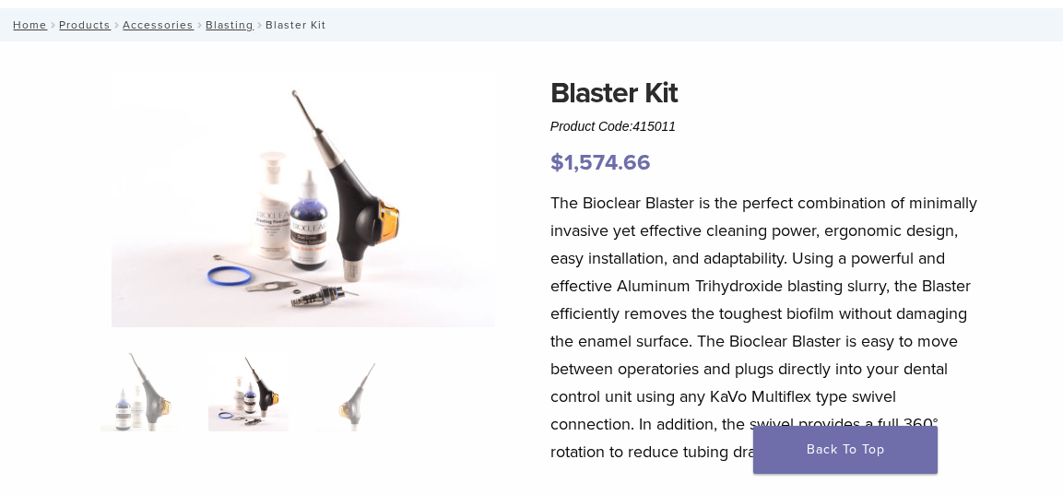
scroll to position [92, 0]
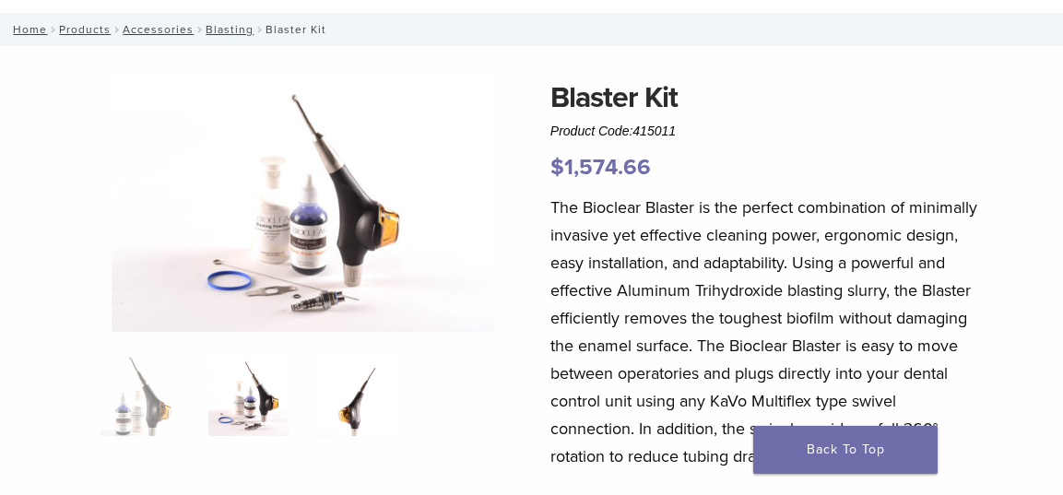
click at [353, 402] on img at bounding box center [356, 396] width 80 height 80
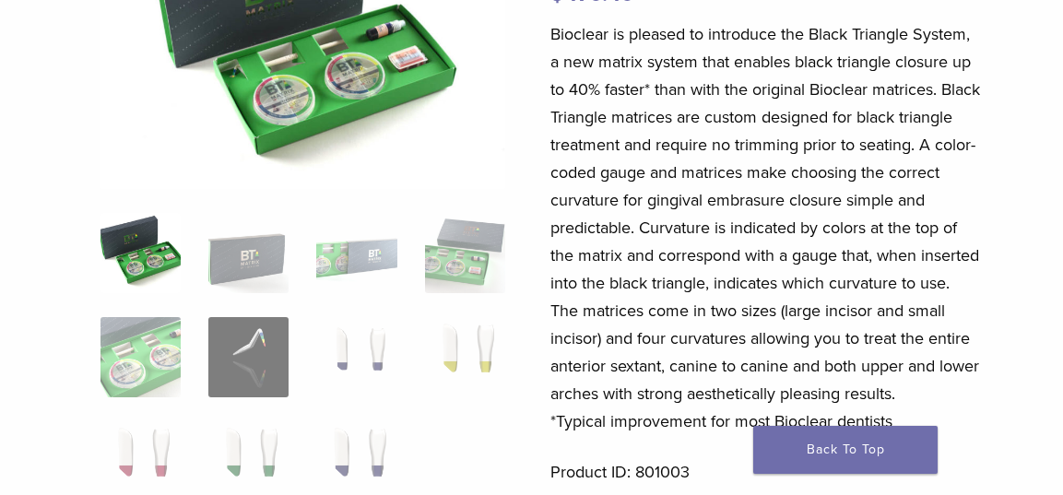
scroll to position [277, 0]
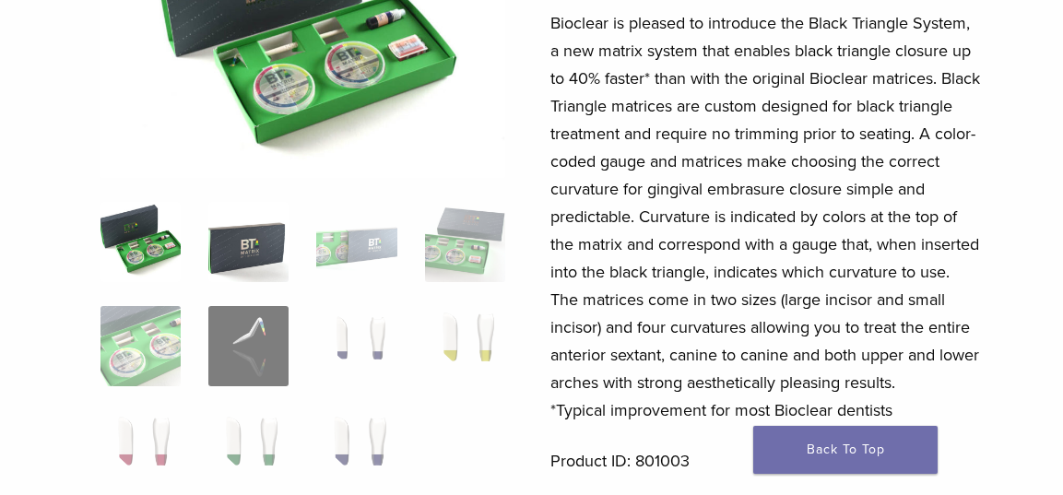
click at [246, 270] on img at bounding box center [248, 242] width 80 height 80
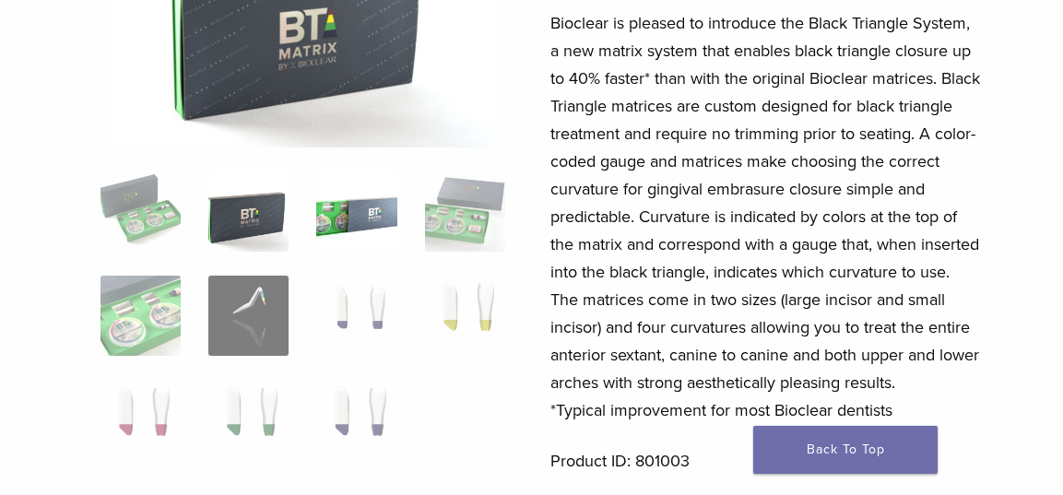
click at [361, 232] on img at bounding box center [356, 212] width 80 height 80
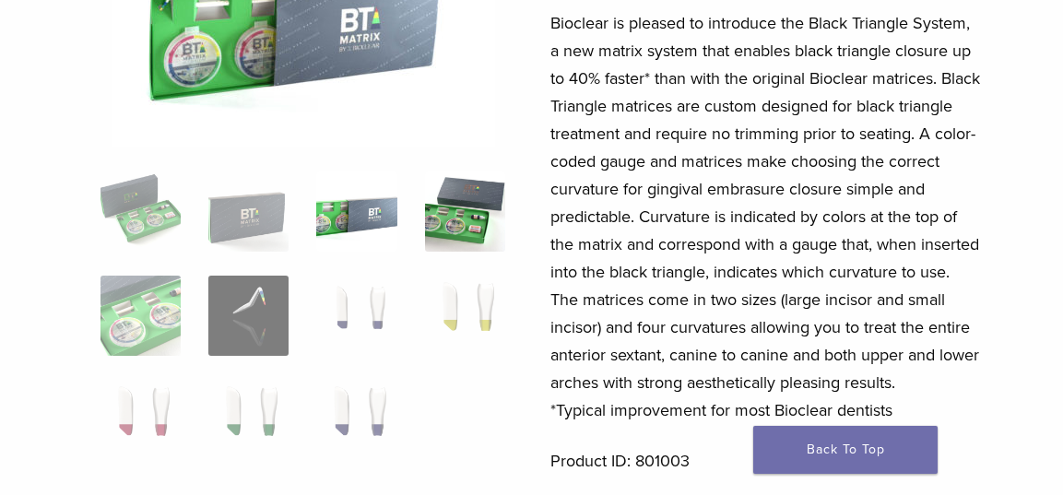
click at [475, 235] on img at bounding box center [465, 212] width 80 height 80
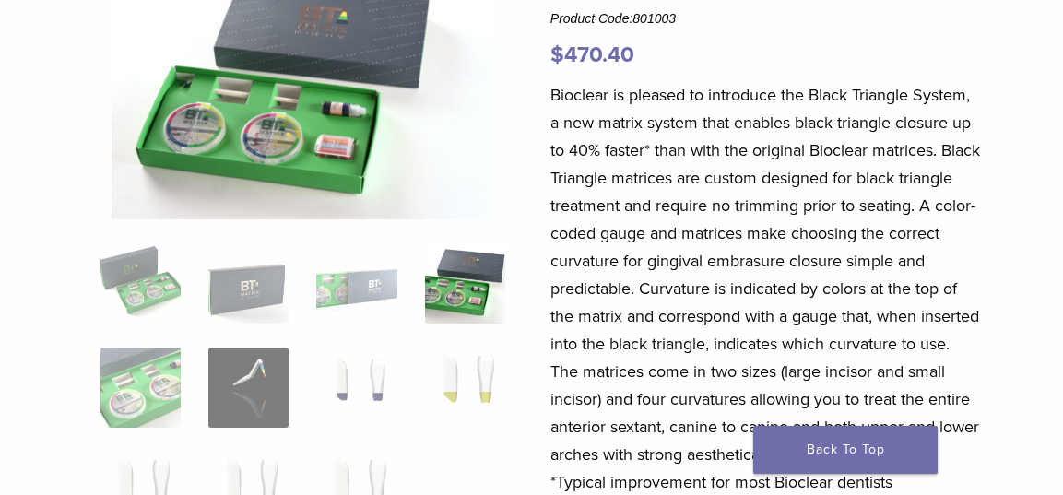
scroll to position [184, 0]
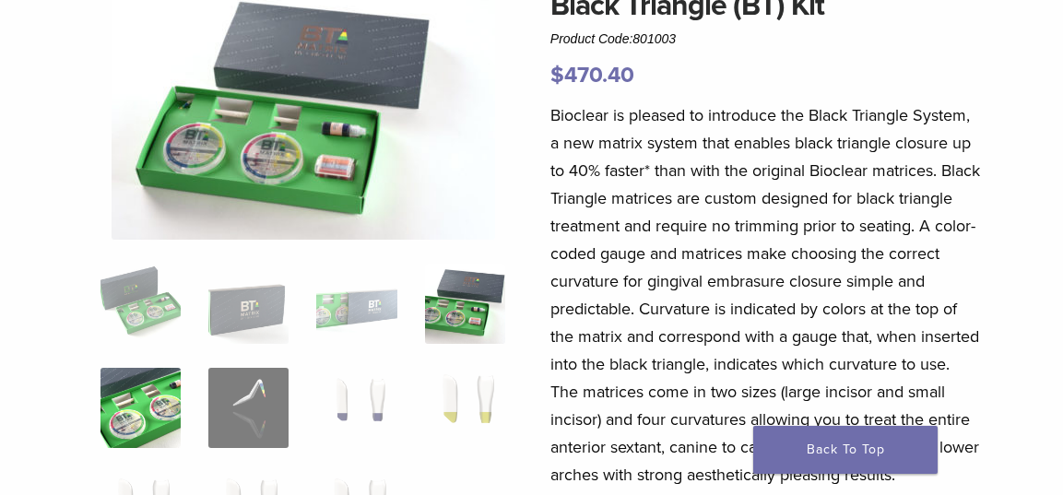
click at [162, 393] on img at bounding box center [141, 408] width 80 height 80
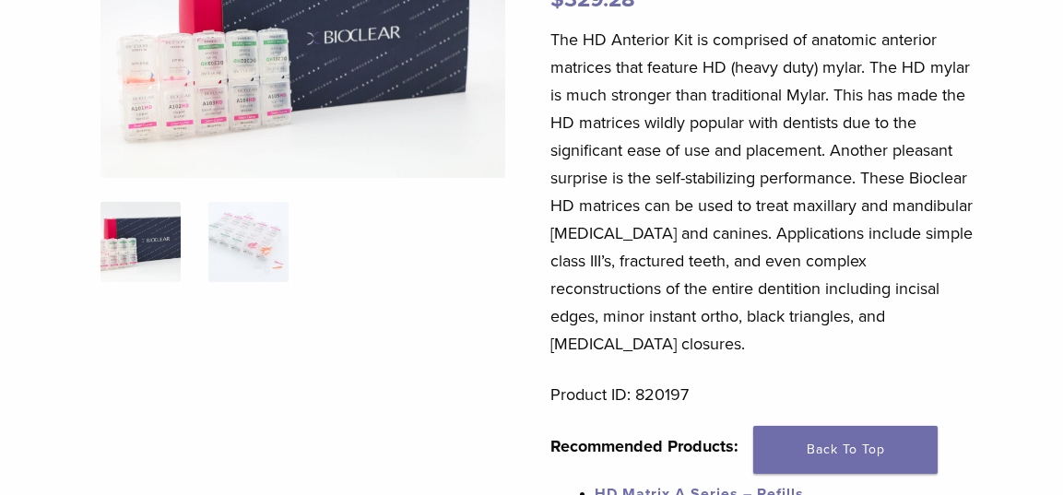
scroll to position [277, 0]
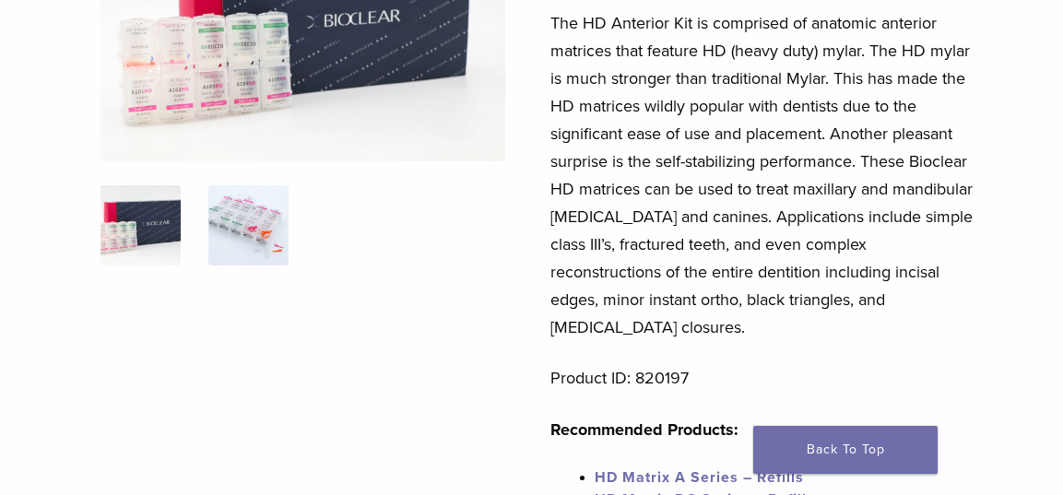
click at [232, 213] on img at bounding box center [248, 225] width 80 height 80
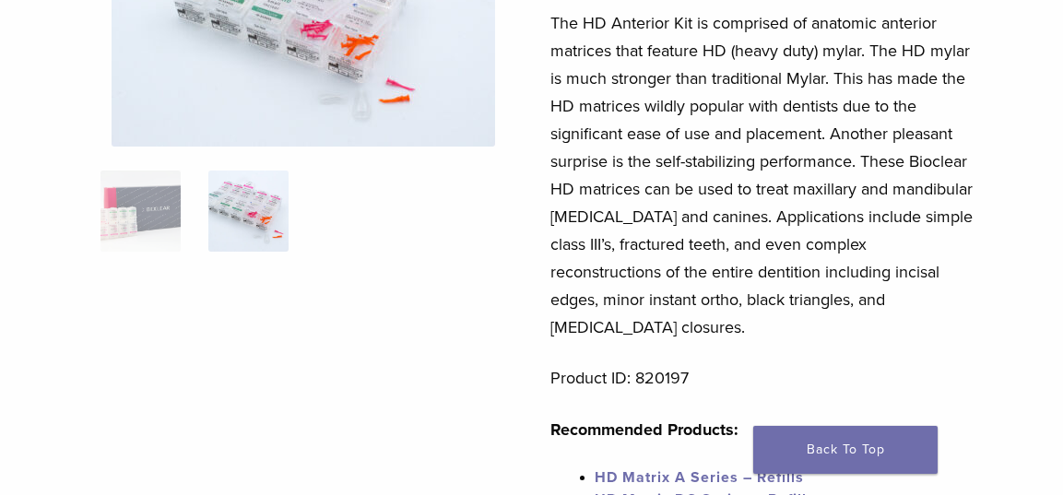
scroll to position [184, 0]
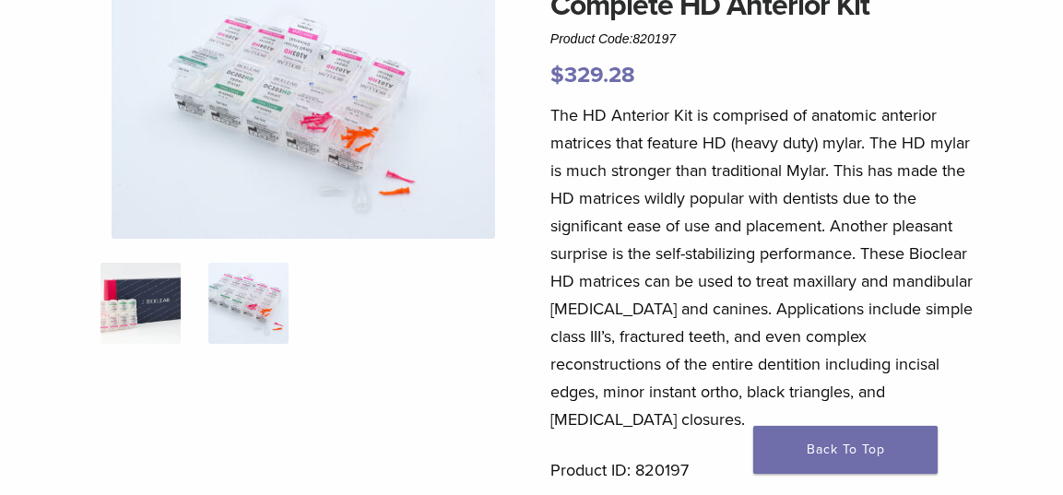
click at [144, 315] on img at bounding box center [141, 303] width 80 height 80
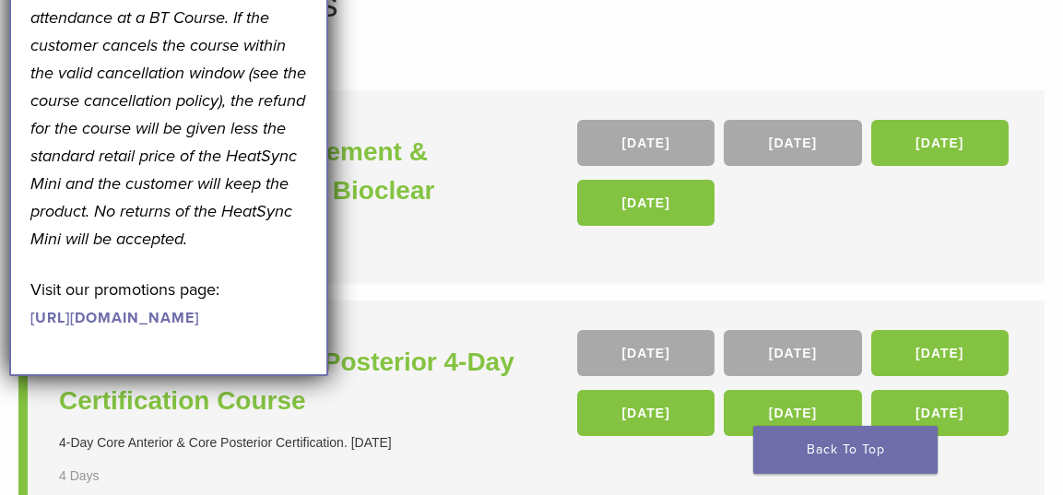
scroll to position [184, 0]
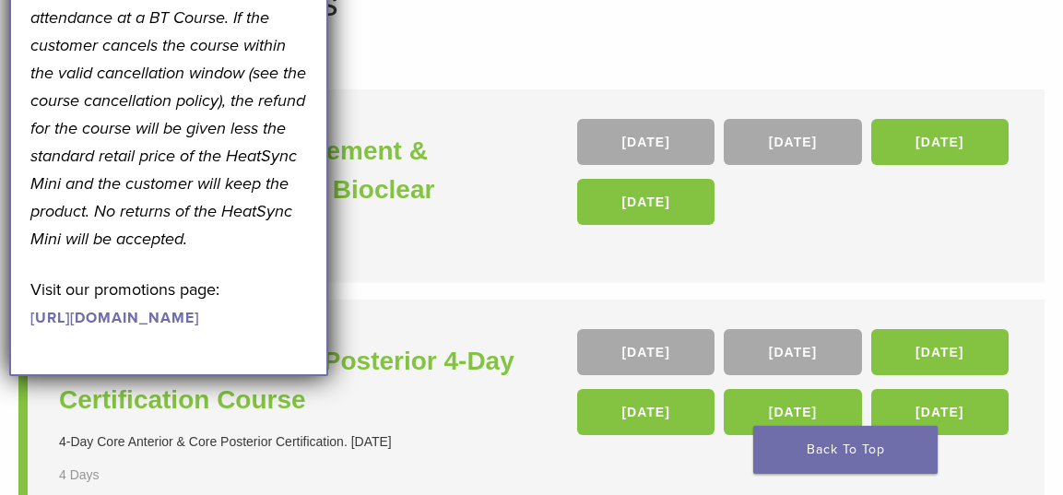
click at [415, 50] on form "**********" at bounding box center [531, 58] width 1027 height 38
click at [489, 337] on div "Core Anterior & Core Posterior 4-Day Certification Course 4-Day Core Anterior &…" at bounding box center [298, 428] width 478 height 198
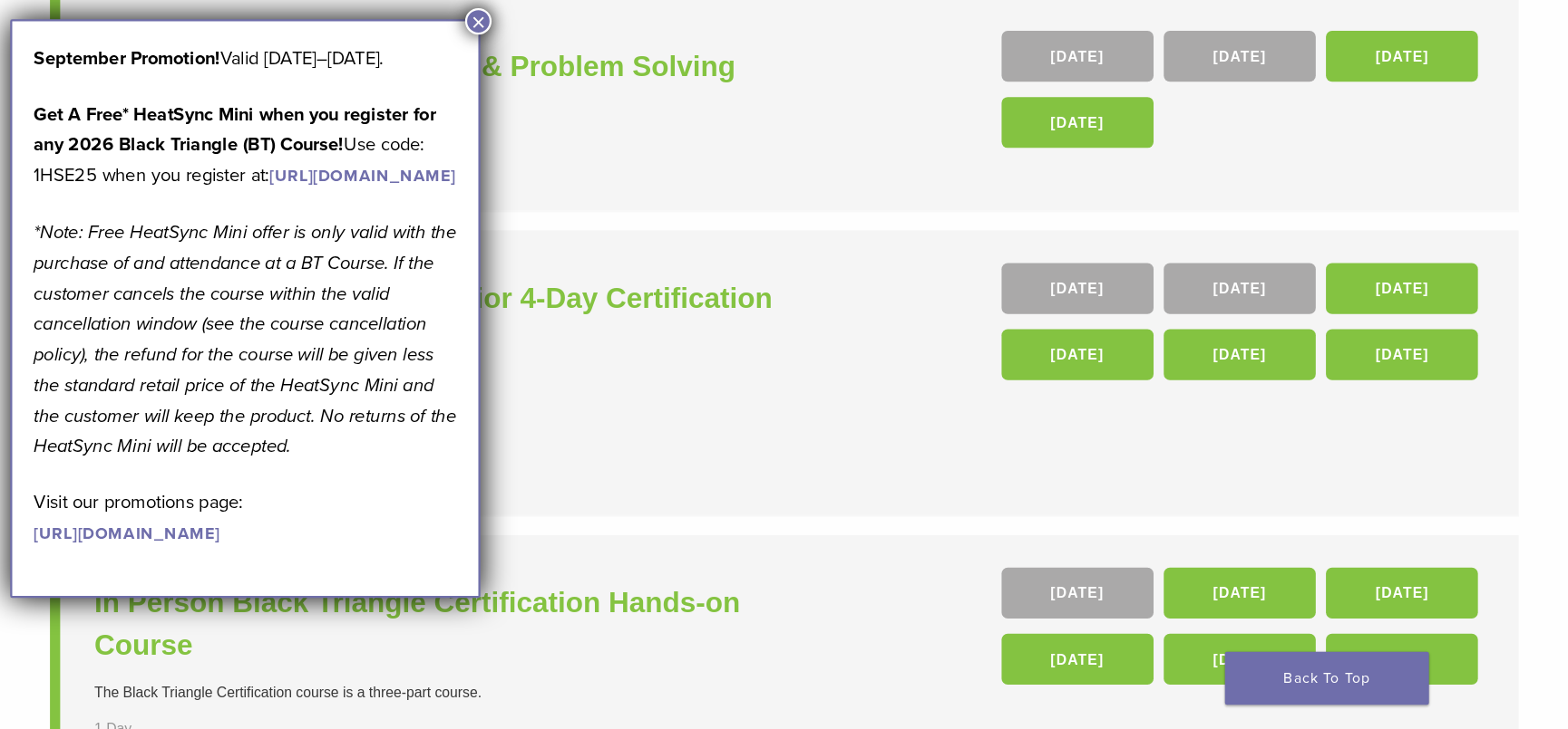
scroll to position [272, 0]
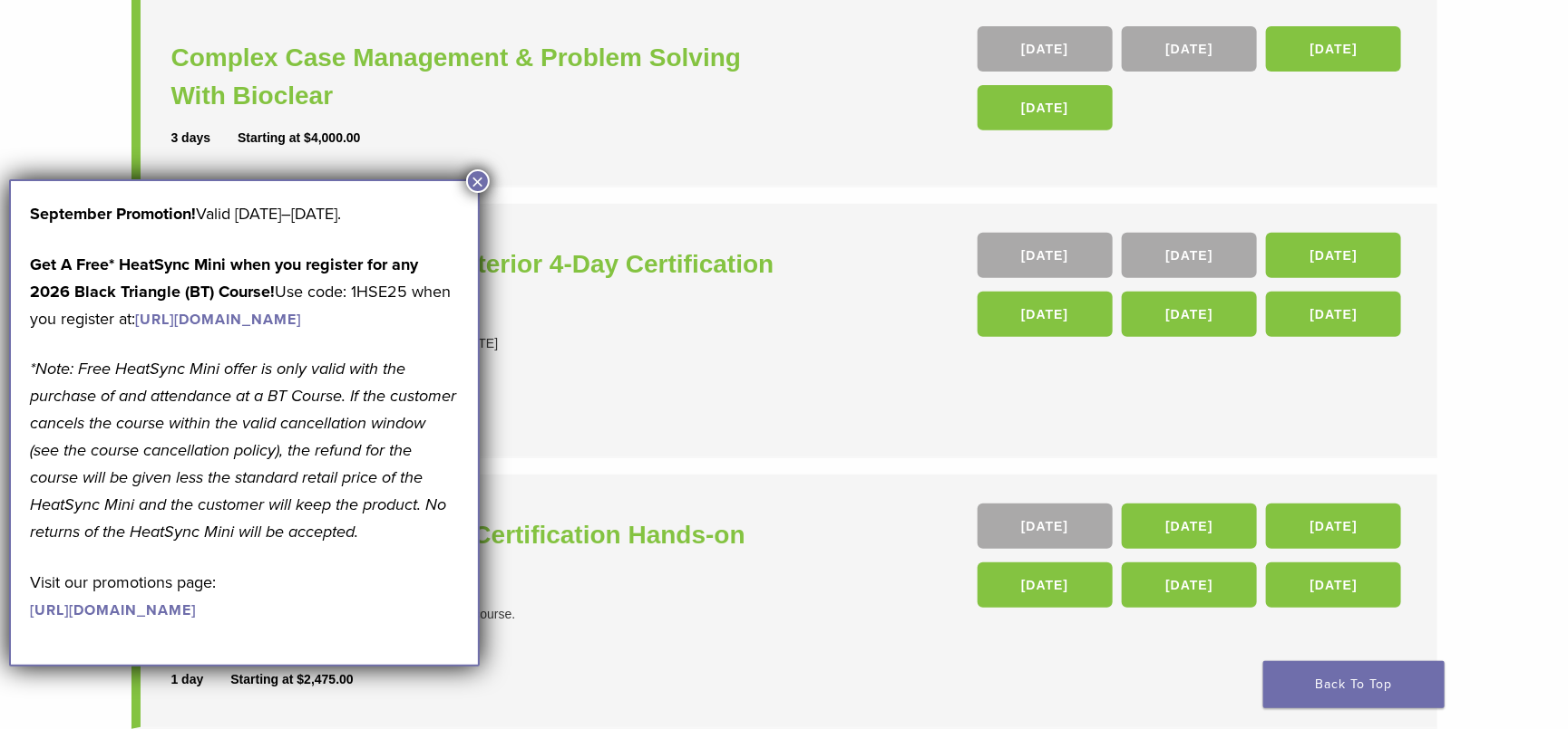
click at [491, 190] on ul "Complex Case Management & Problem Solving With Bioclear 3 days Starting at $4,0…" at bounding box center [784, 498] width 1306 height 1003
click at [485, 183] on button "×" at bounding box center [478, 181] width 24 height 24
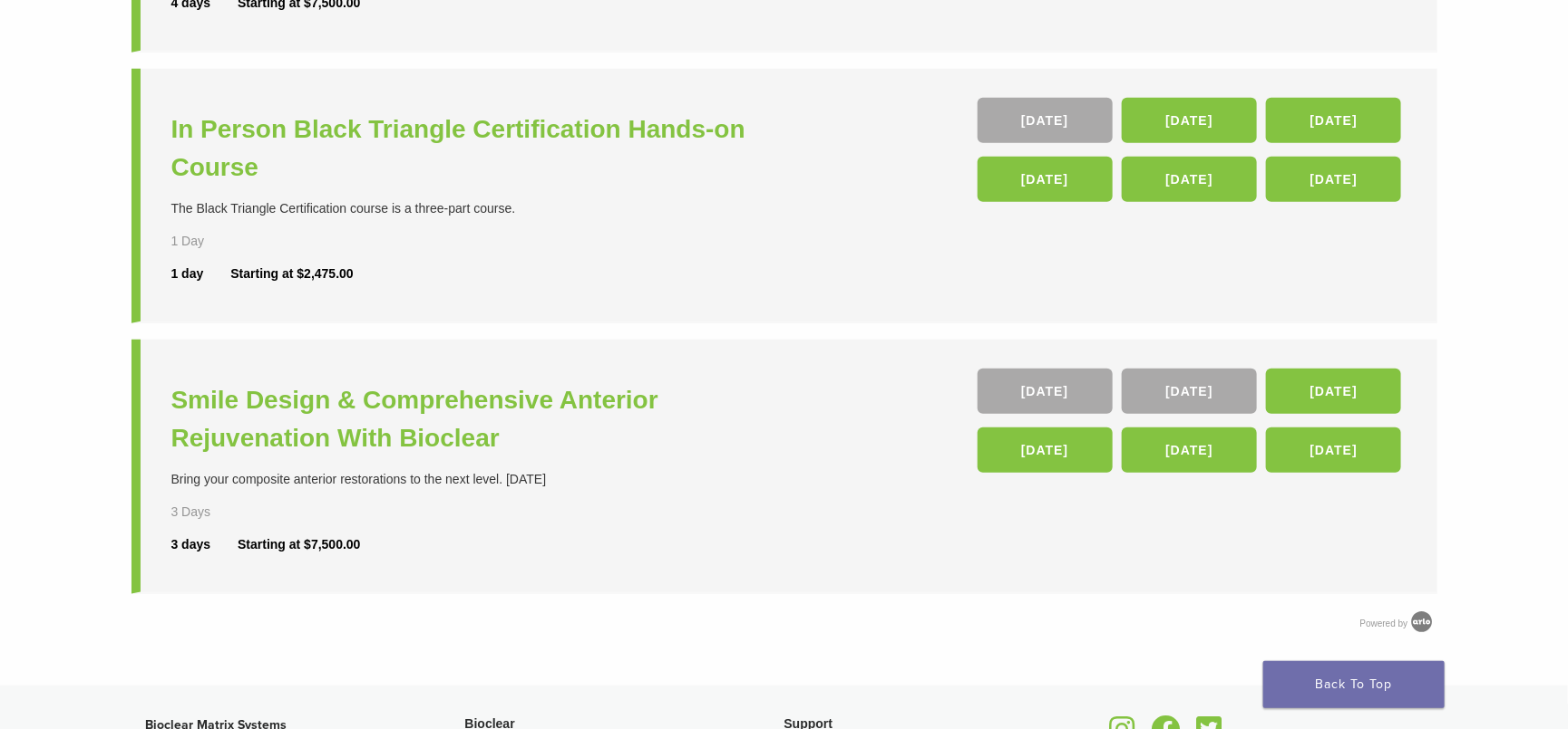
scroll to position [680, 0]
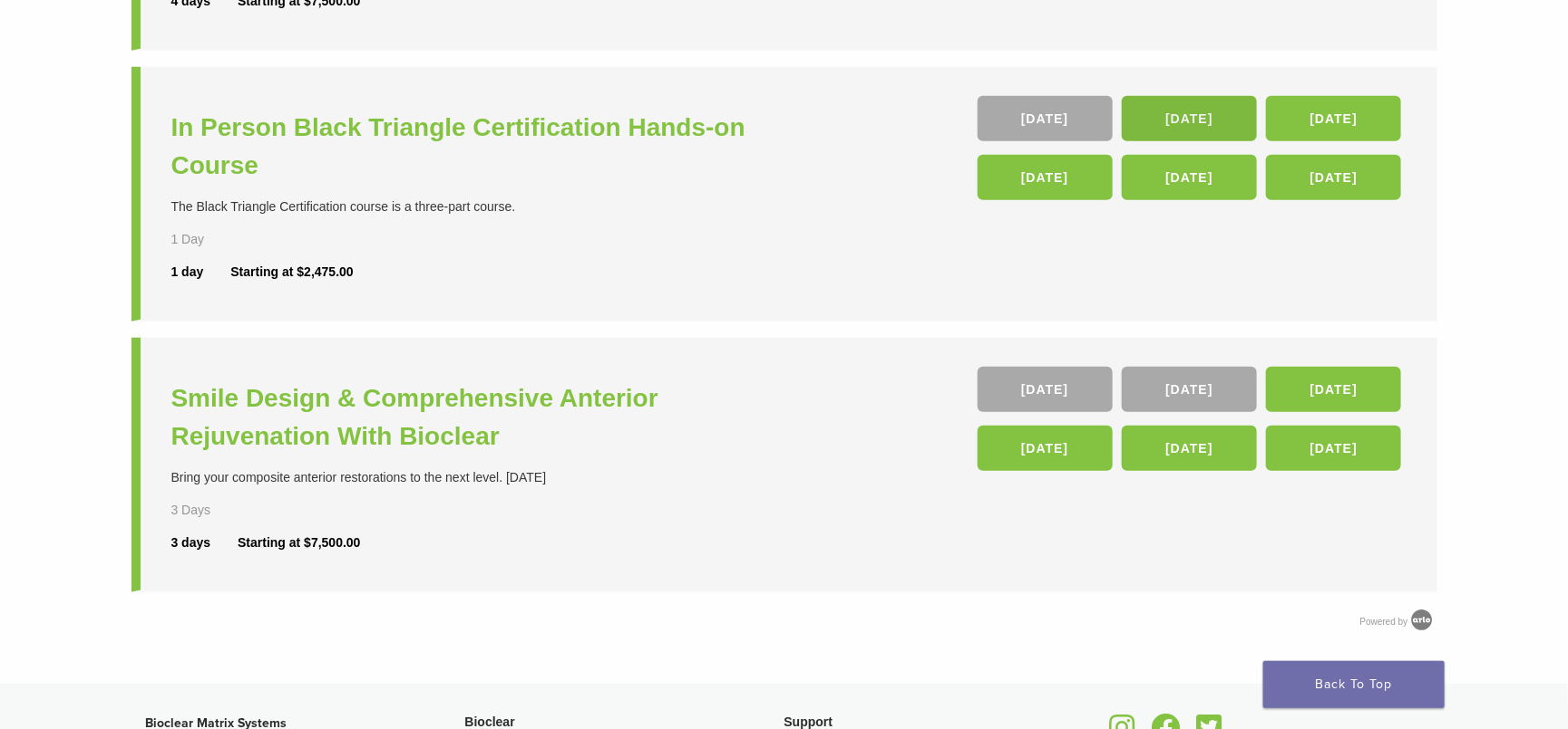
click at [1045, 111] on link "[DATE]" at bounding box center [1189, 119] width 135 height 45
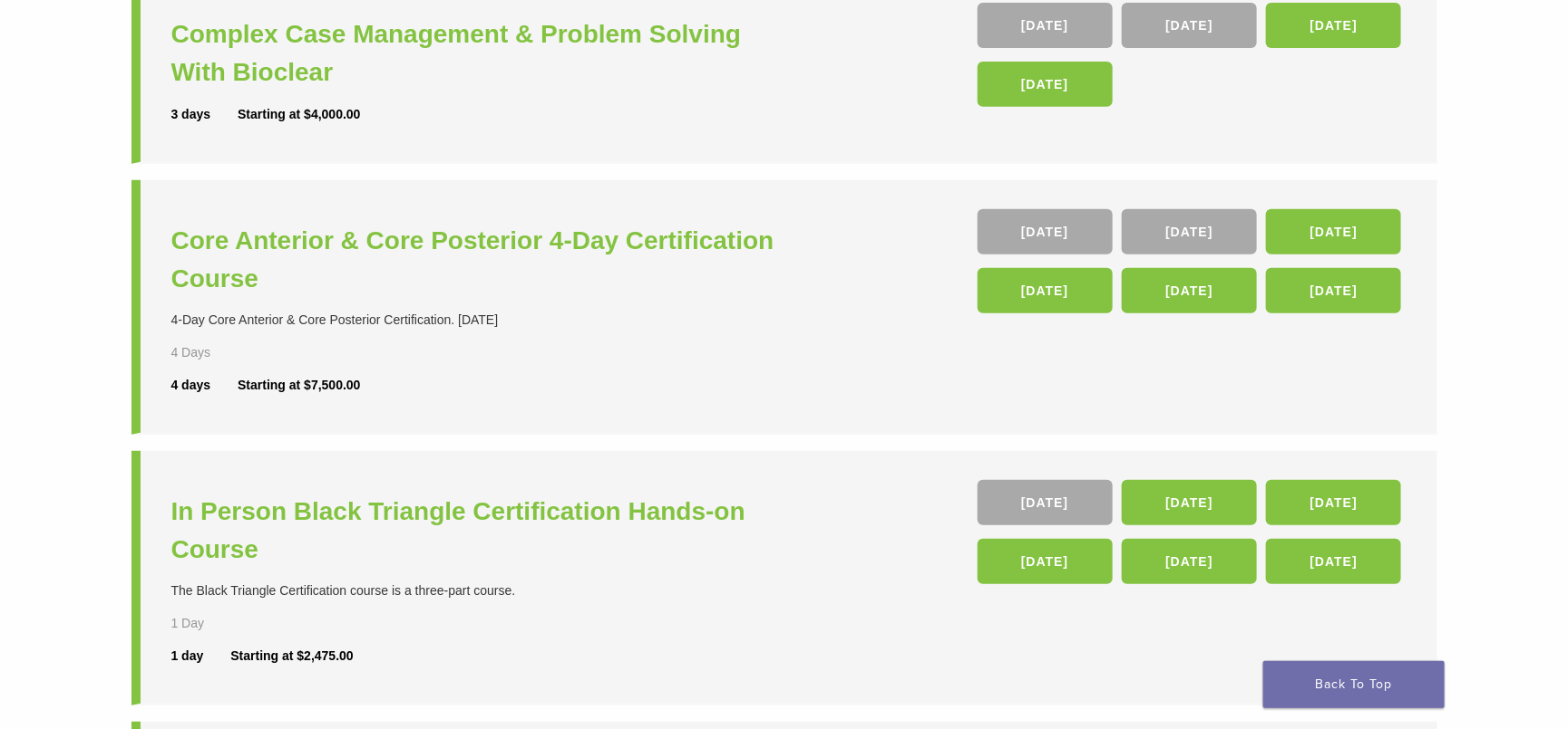
scroll to position [249, 0]
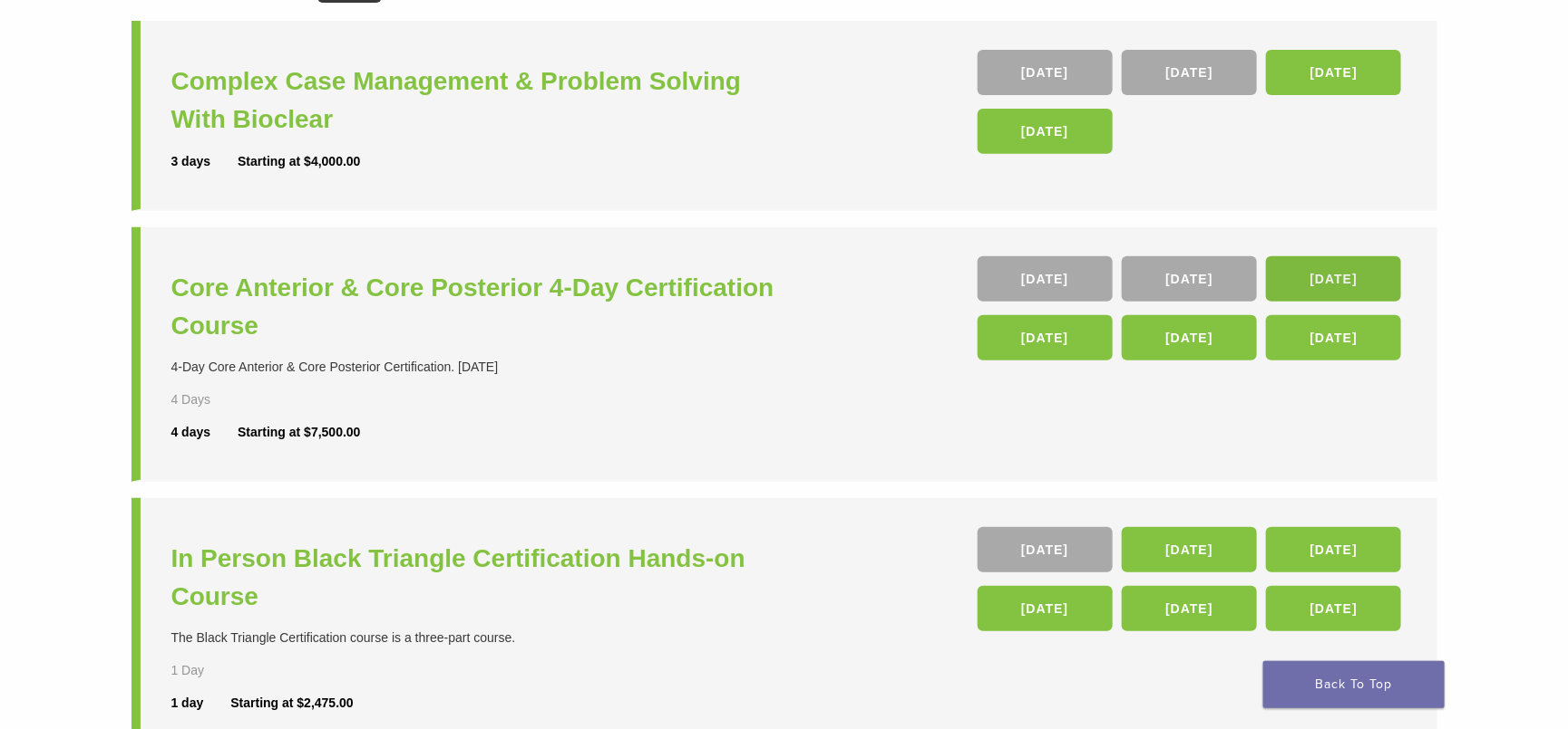
click at [1045, 265] on link "04 Feb 26" at bounding box center [1333, 279] width 135 height 45
click at [513, 289] on h3 "Core Anterior & Core Posterior 4-Day Certification Course" at bounding box center [480, 307] width 617 height 76
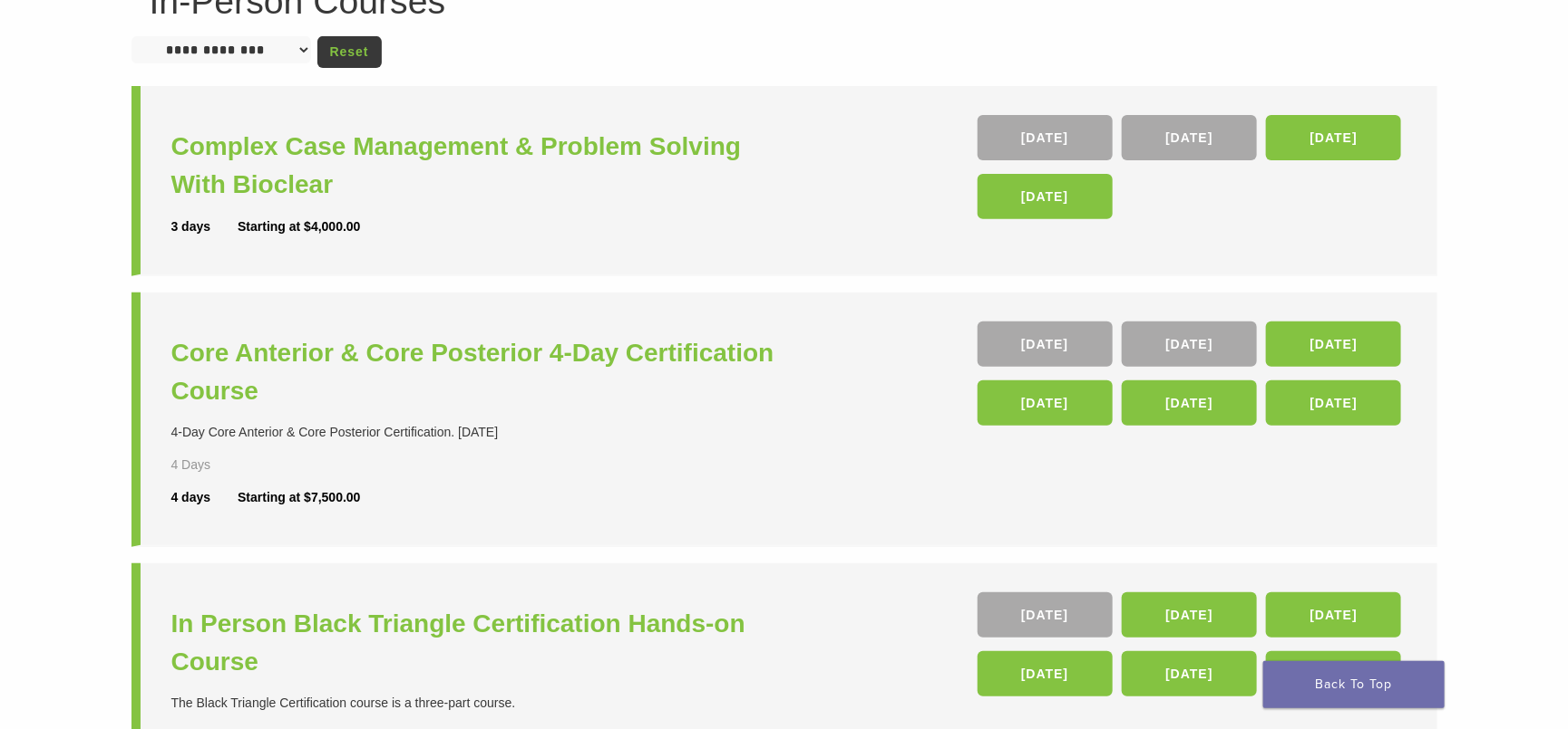
scroll to position [112, 0]
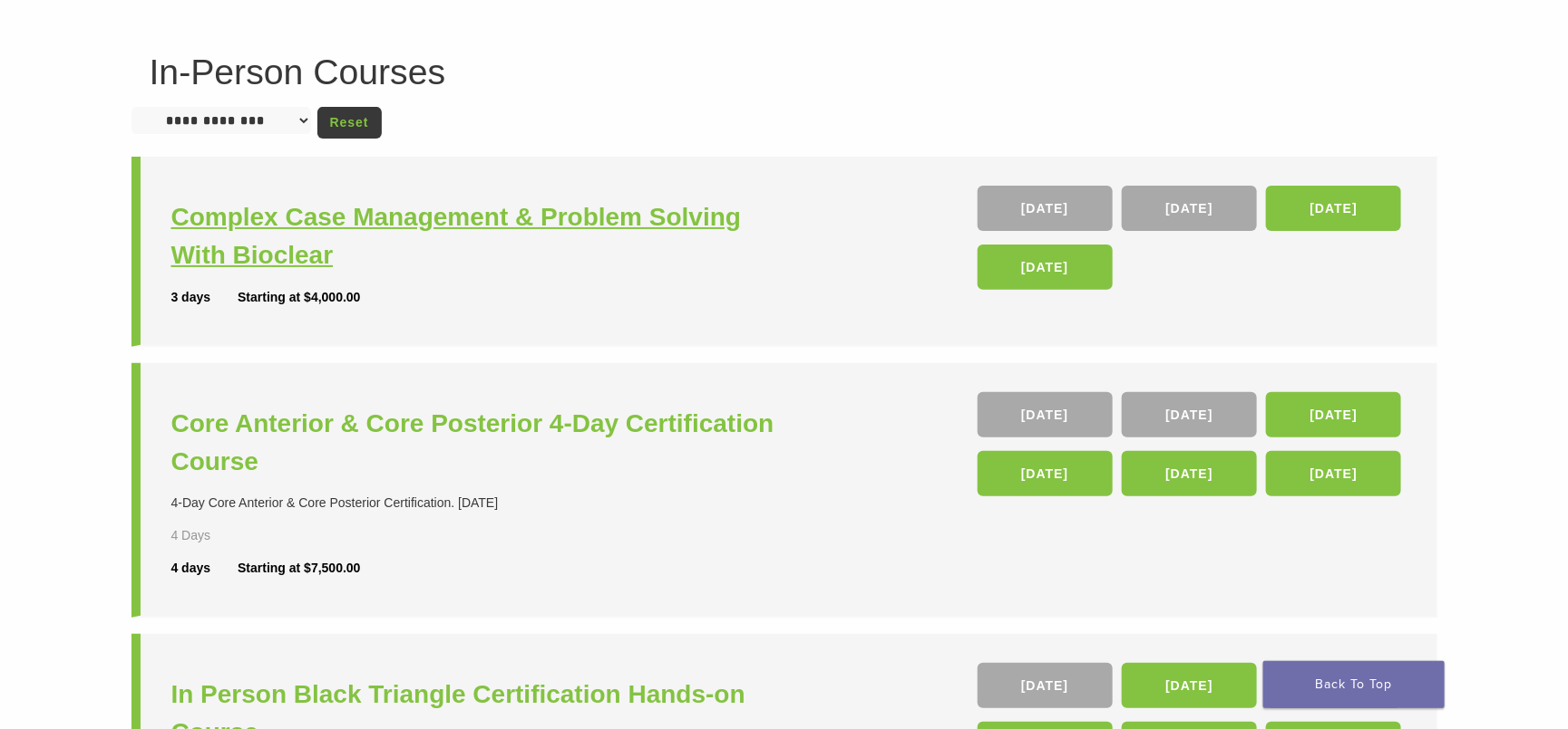
click at [423, 218] on h3 "Complex Case Management & Problem Solving With Bioclear" at bounding box center [480, 236] width 617 height 76
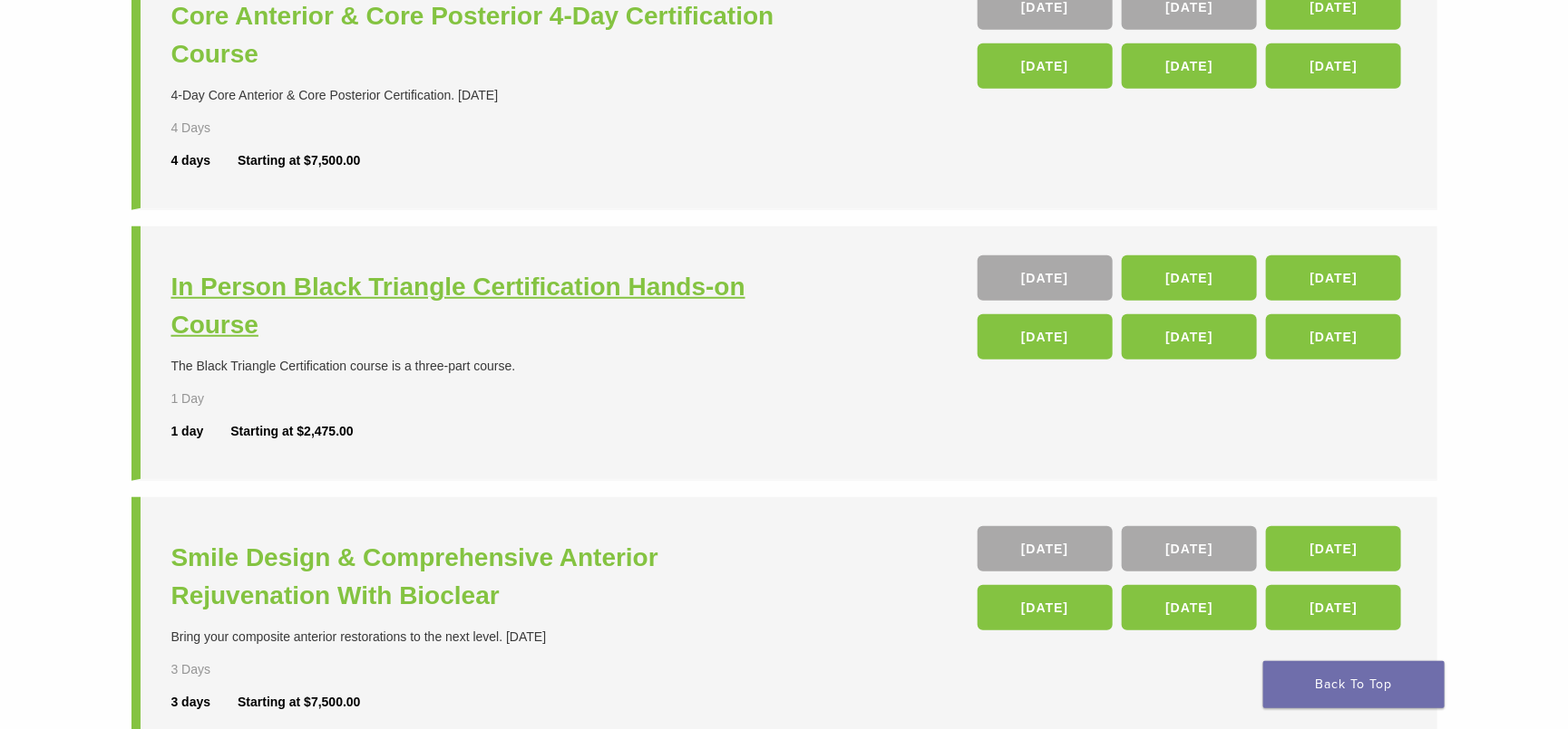
scroll to position [656, 0]
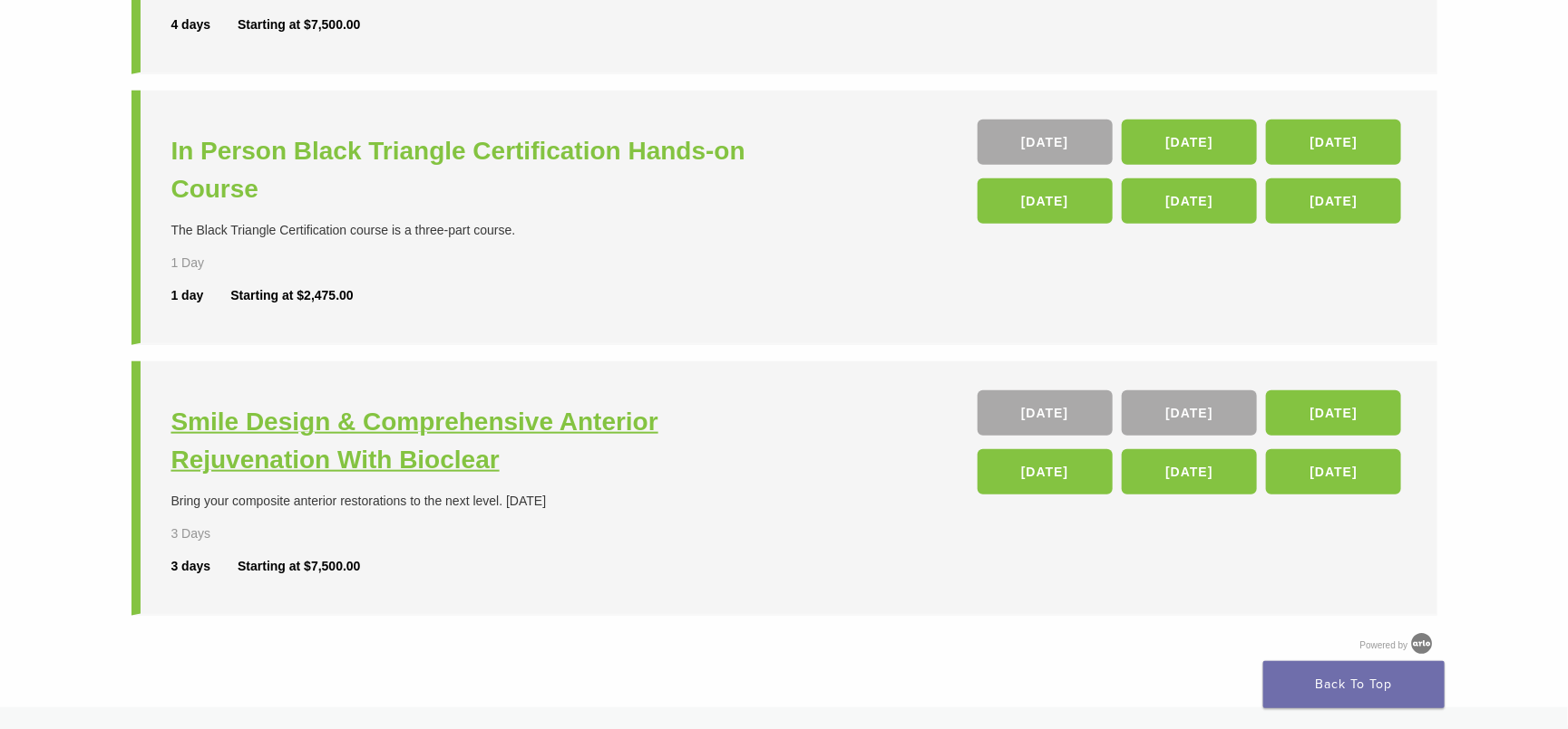
click at [389, 421] on h3 "Smile Design & Comprehensive Anterior Rejuvenation With Bioclear" at bounding box center [480, 440] width 617 height 76
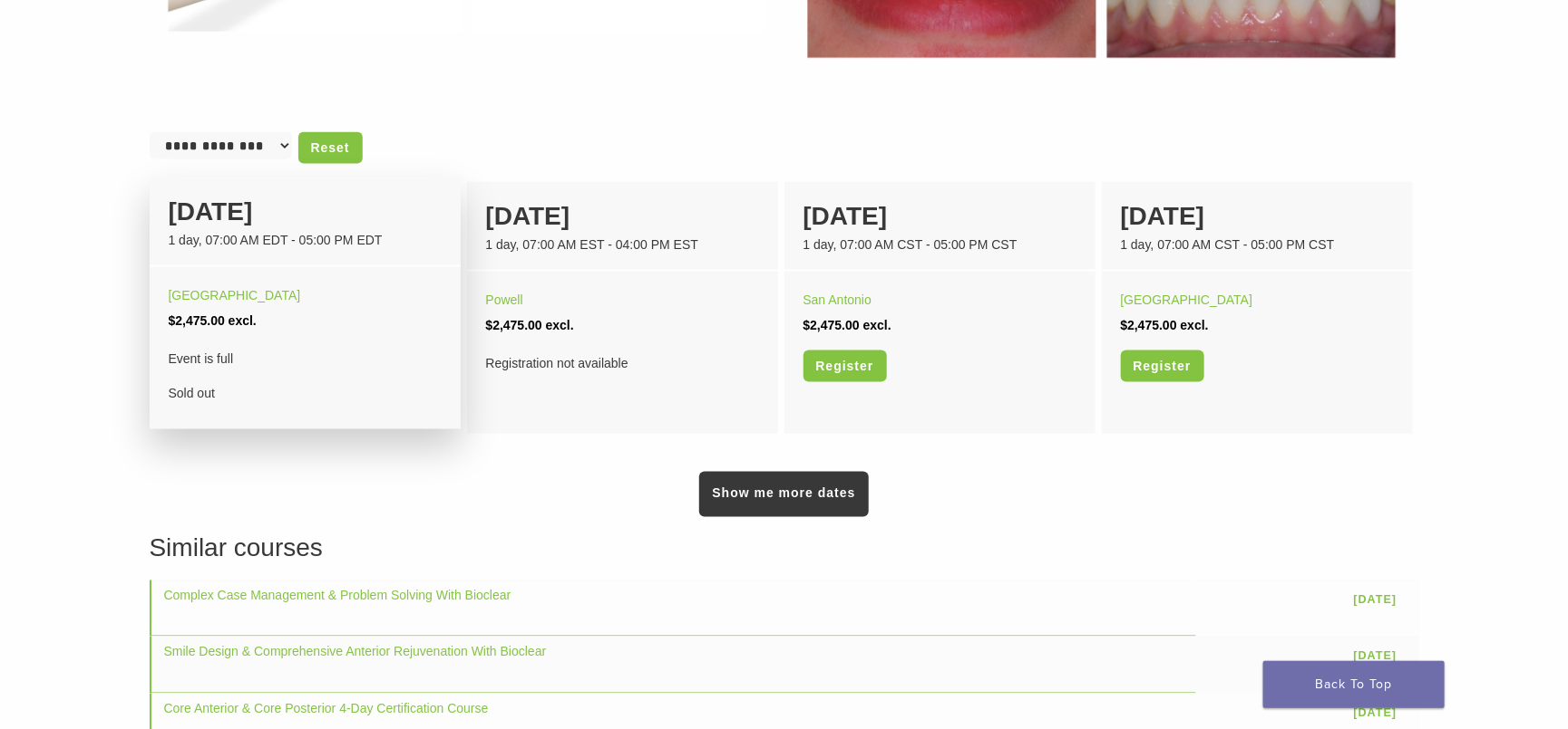
scroll to position [1088, 0]
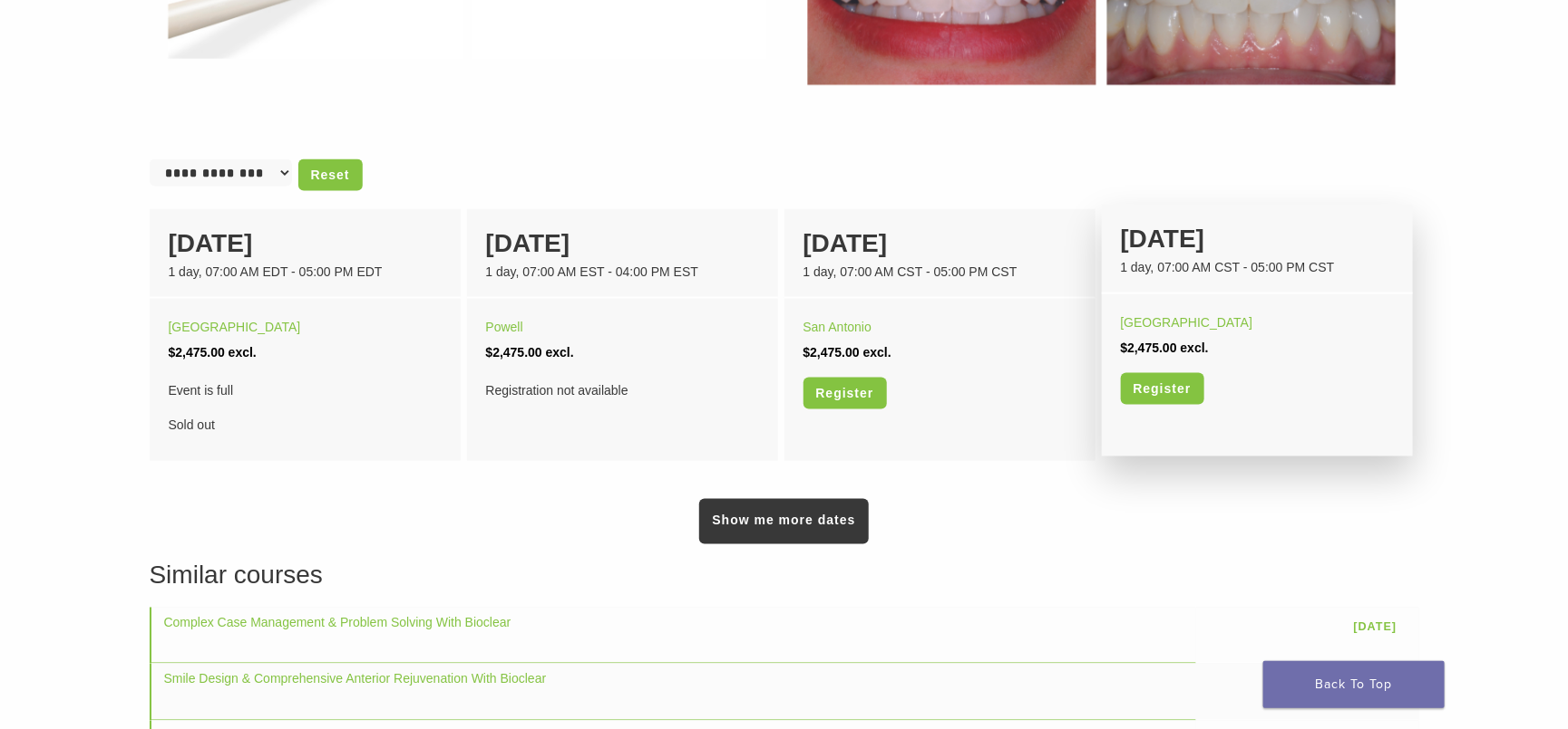
click at [1275, 309] on div "Minneapolis" at bounding box center [1257, 322] width 273 height 26
click at [1160, 384] on link "Register" at bounding box center [1162, 389] width 84 height 31
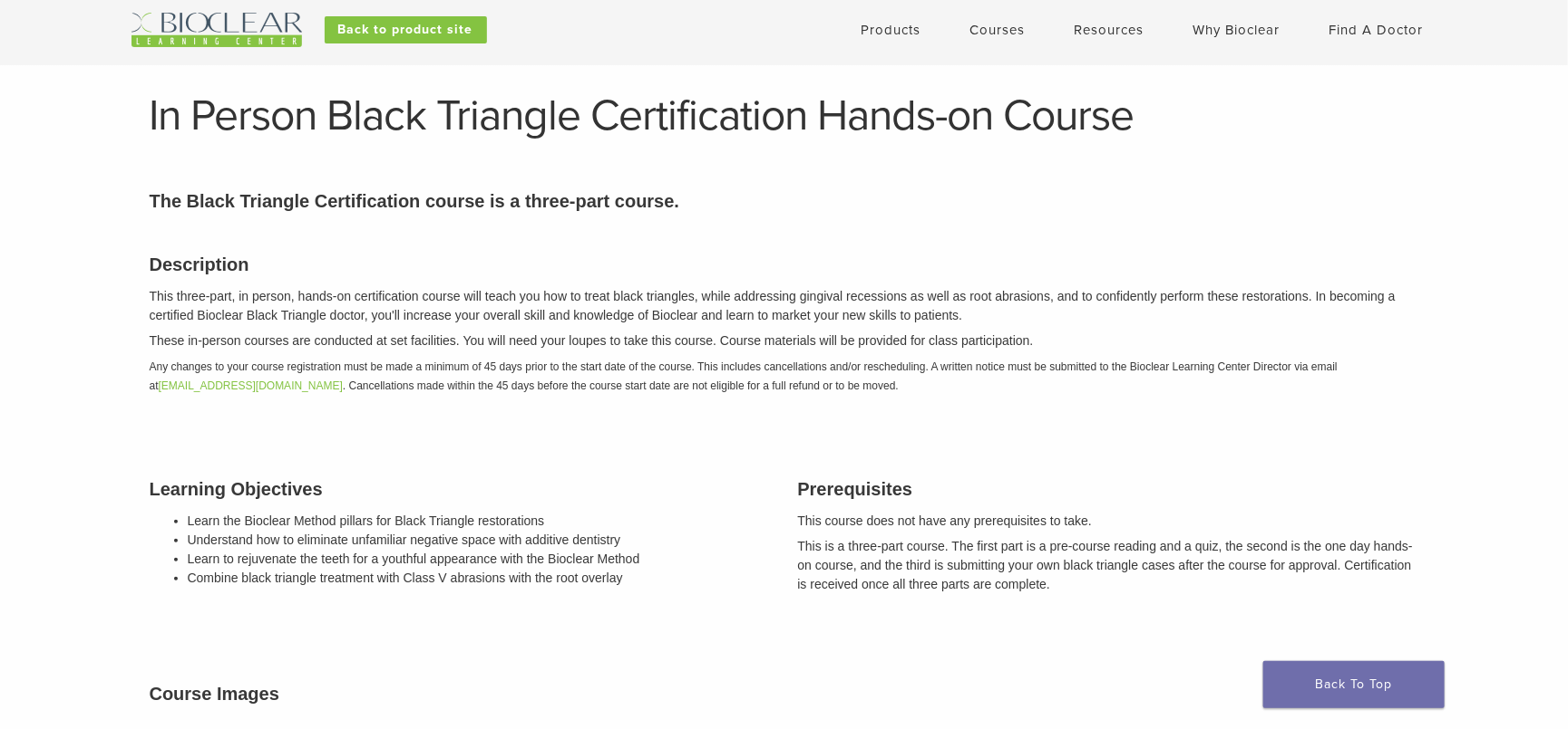
scroll to position [0, 0]
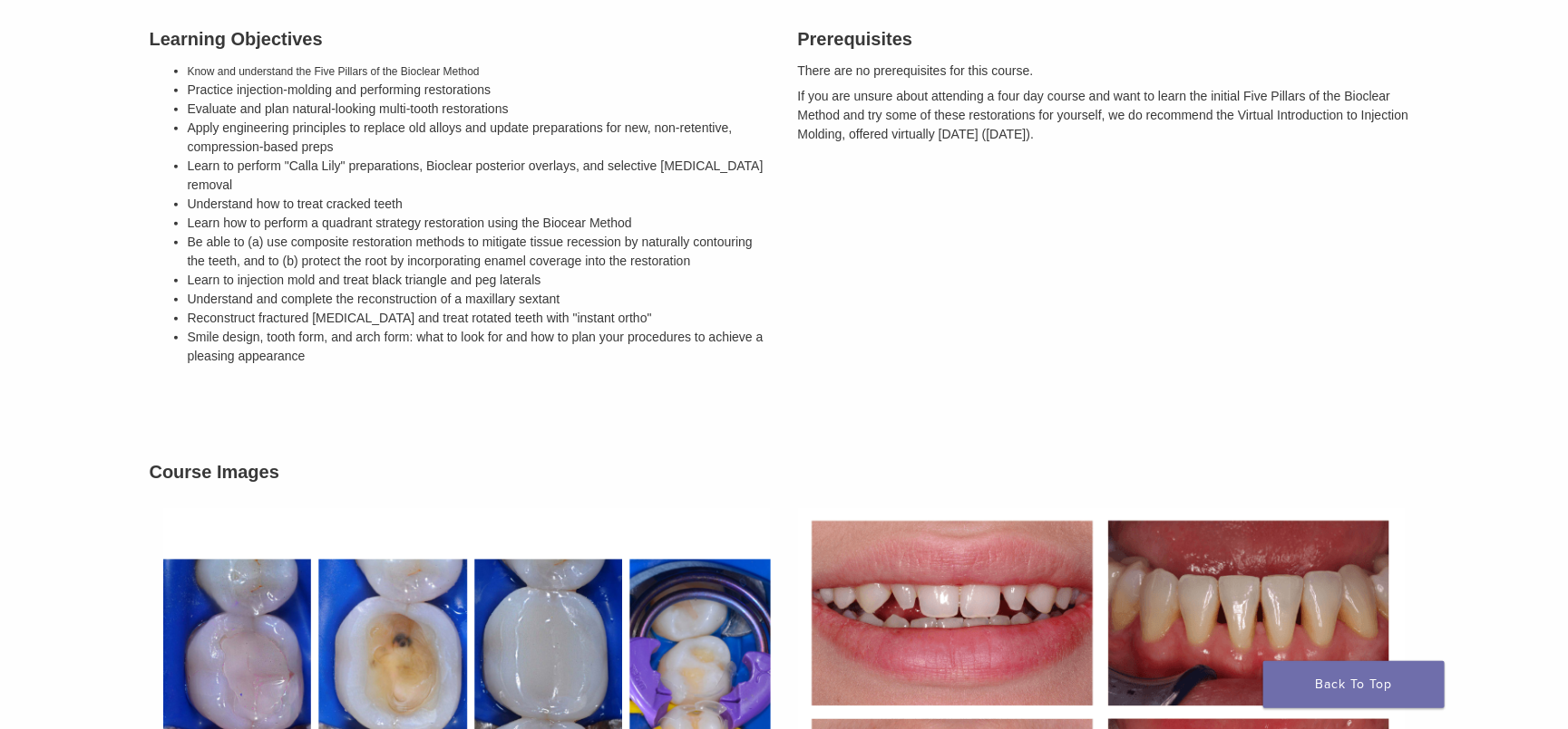
scroll to position [543, 0]
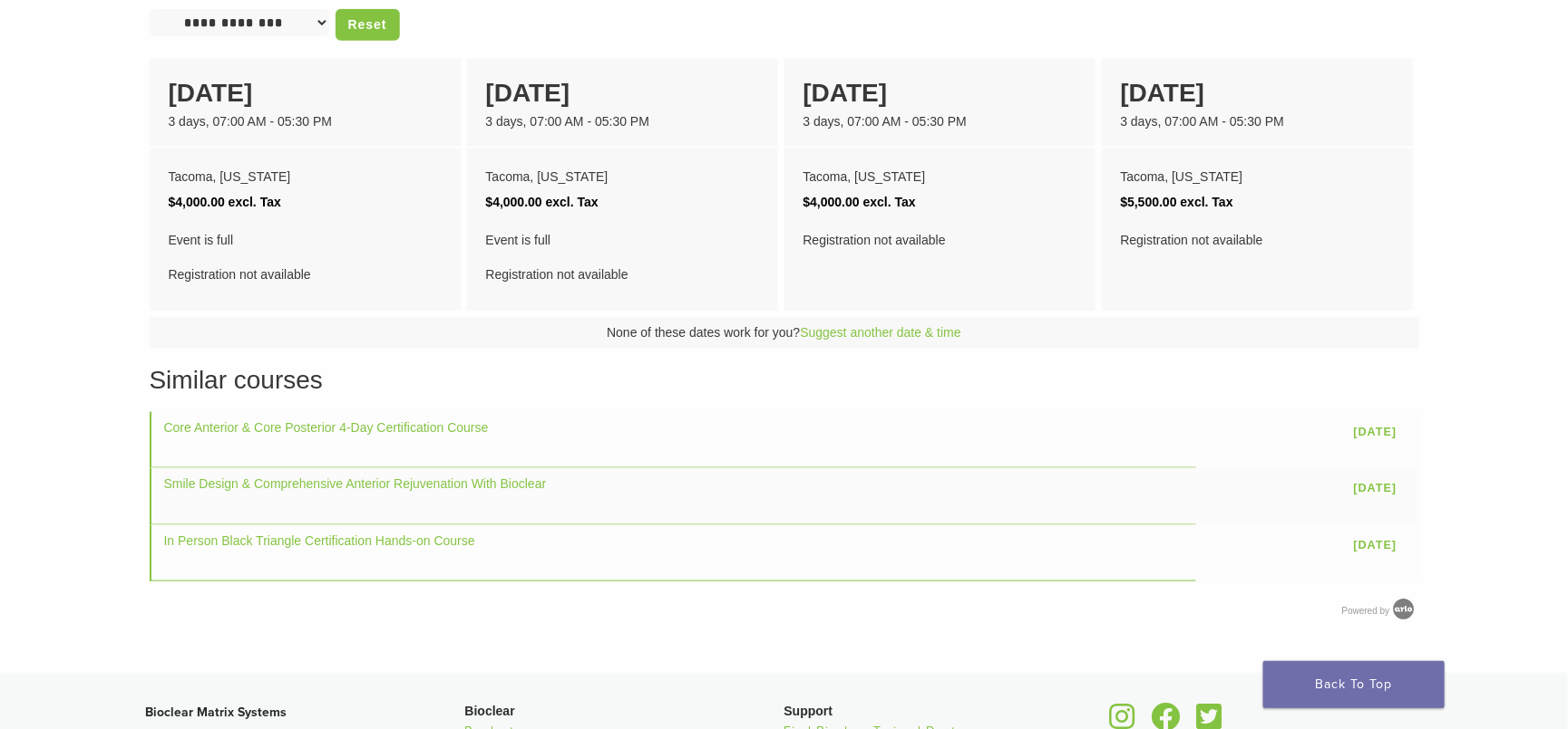
scroll to position [815, 0]
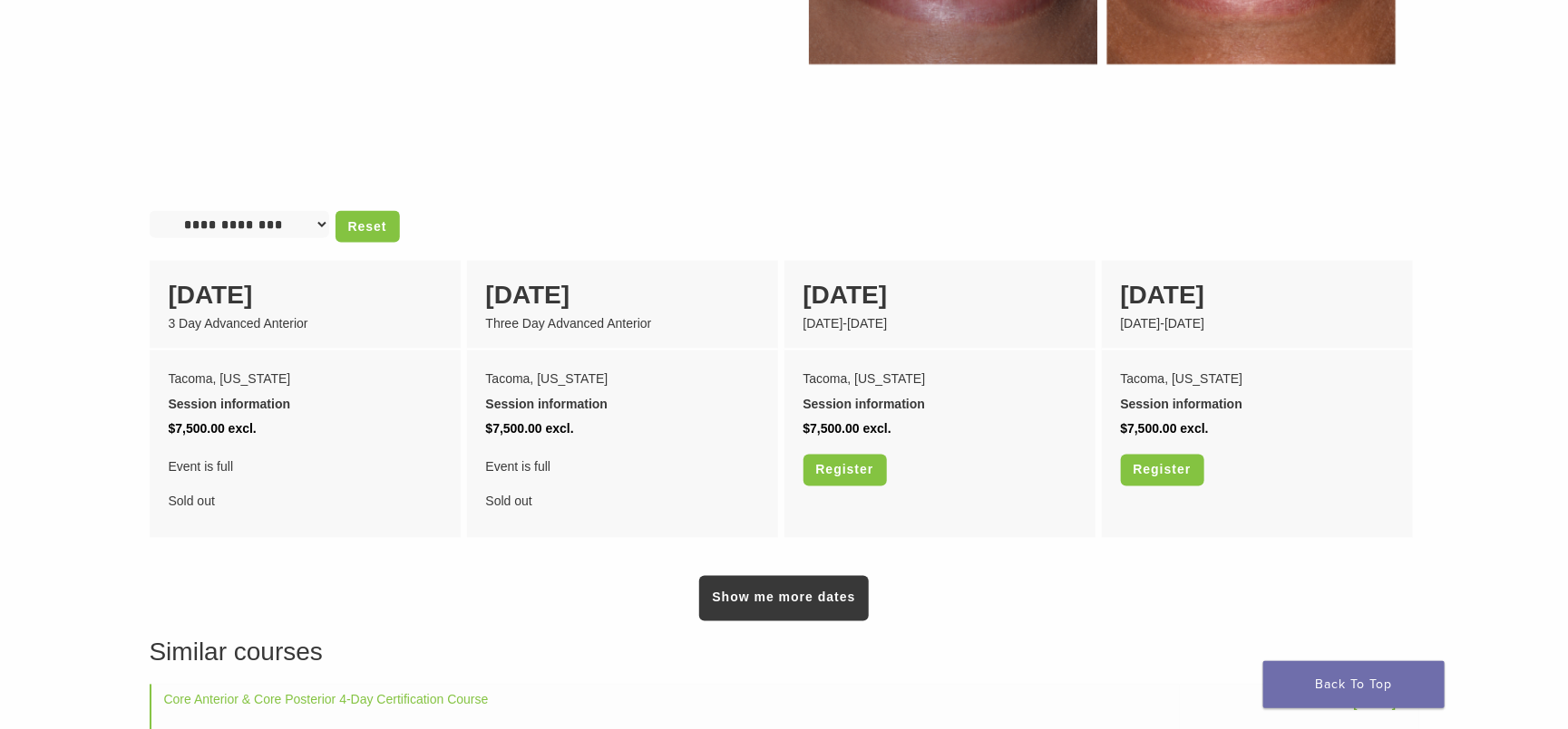
scroll to position [1223, 0]
